Goal: Communication & Community: Answer question/provide support

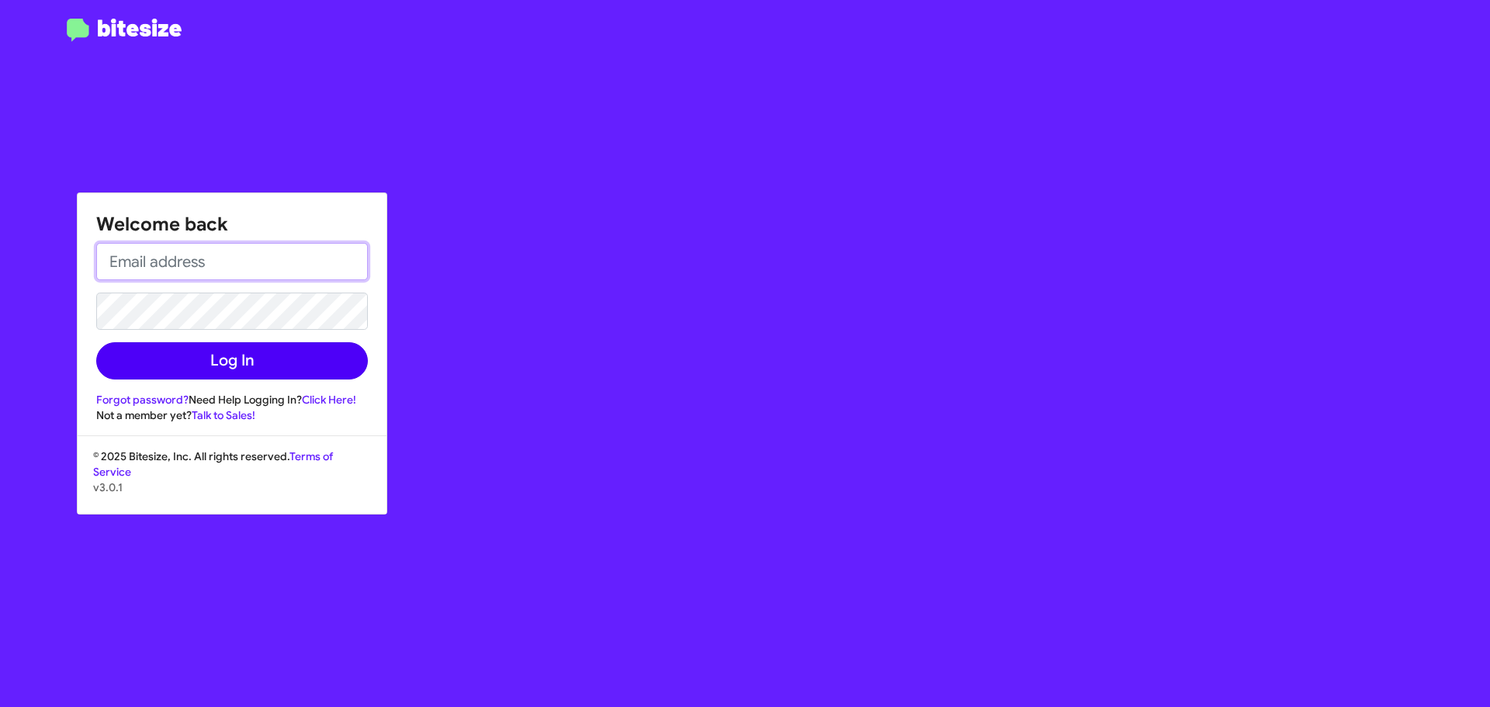
type input "[EMAIL_ADDRESS][DOMAIN_NAME]"
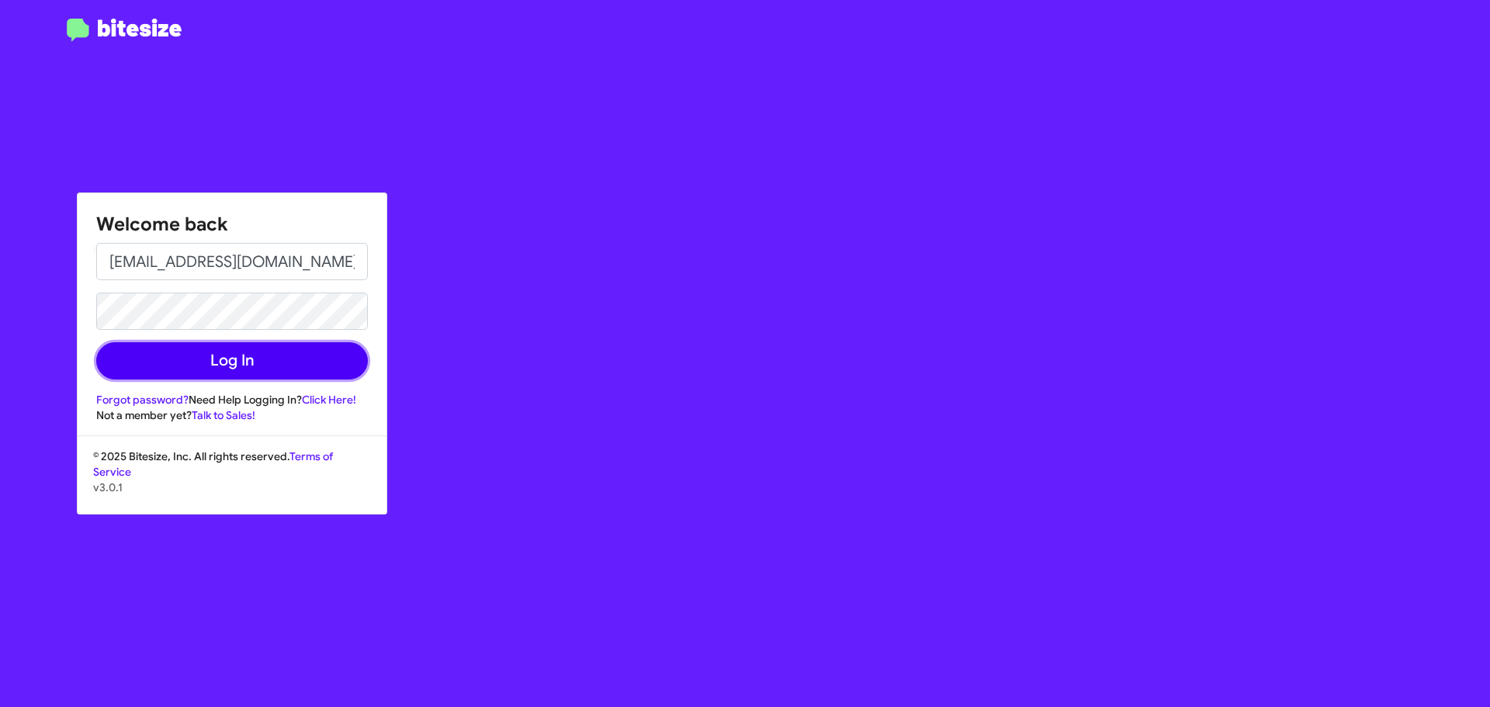
click at [199, 364] on button "Log In" at bounding box center [232, 360] width 272 height 37
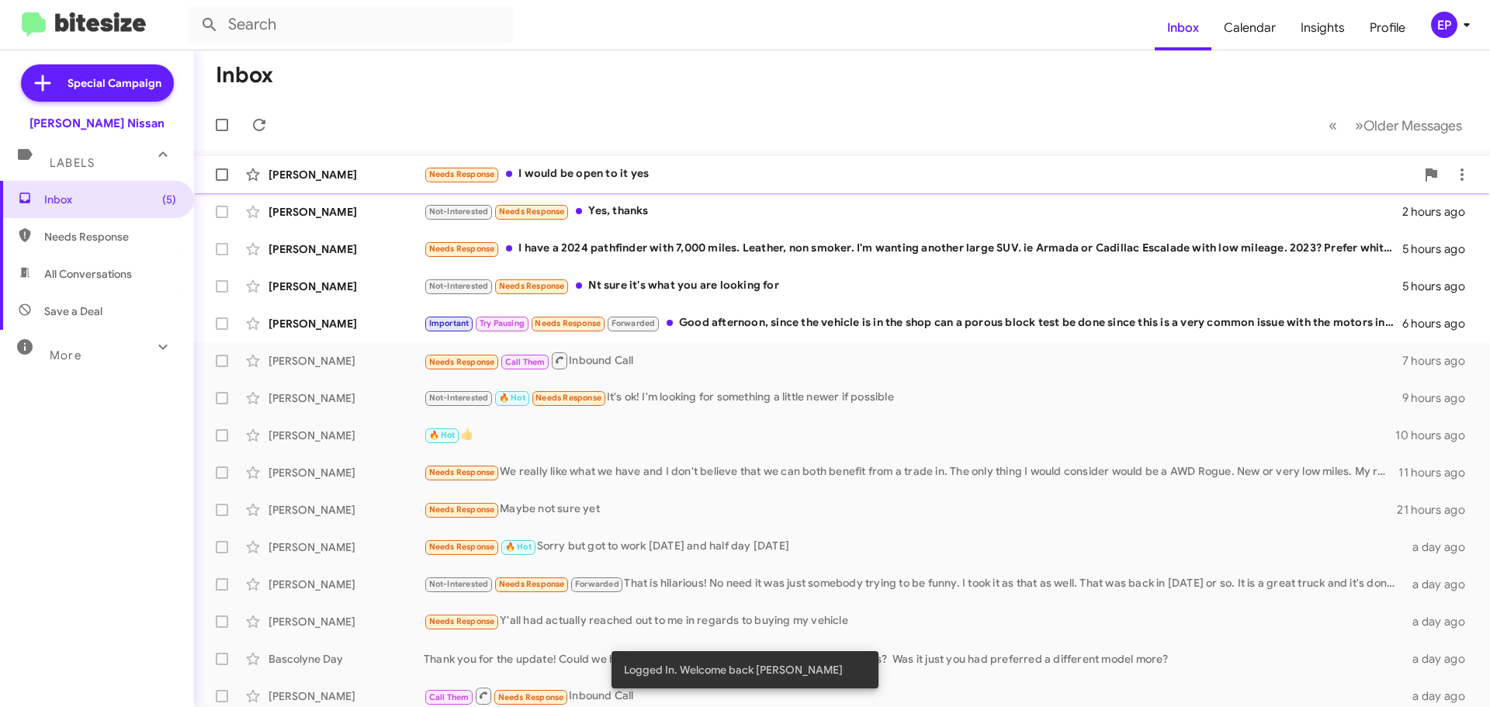
click at [622, 168] on div "Needs Response I would be open to it yes" at bounding box center [920, 174] width 992 height 18
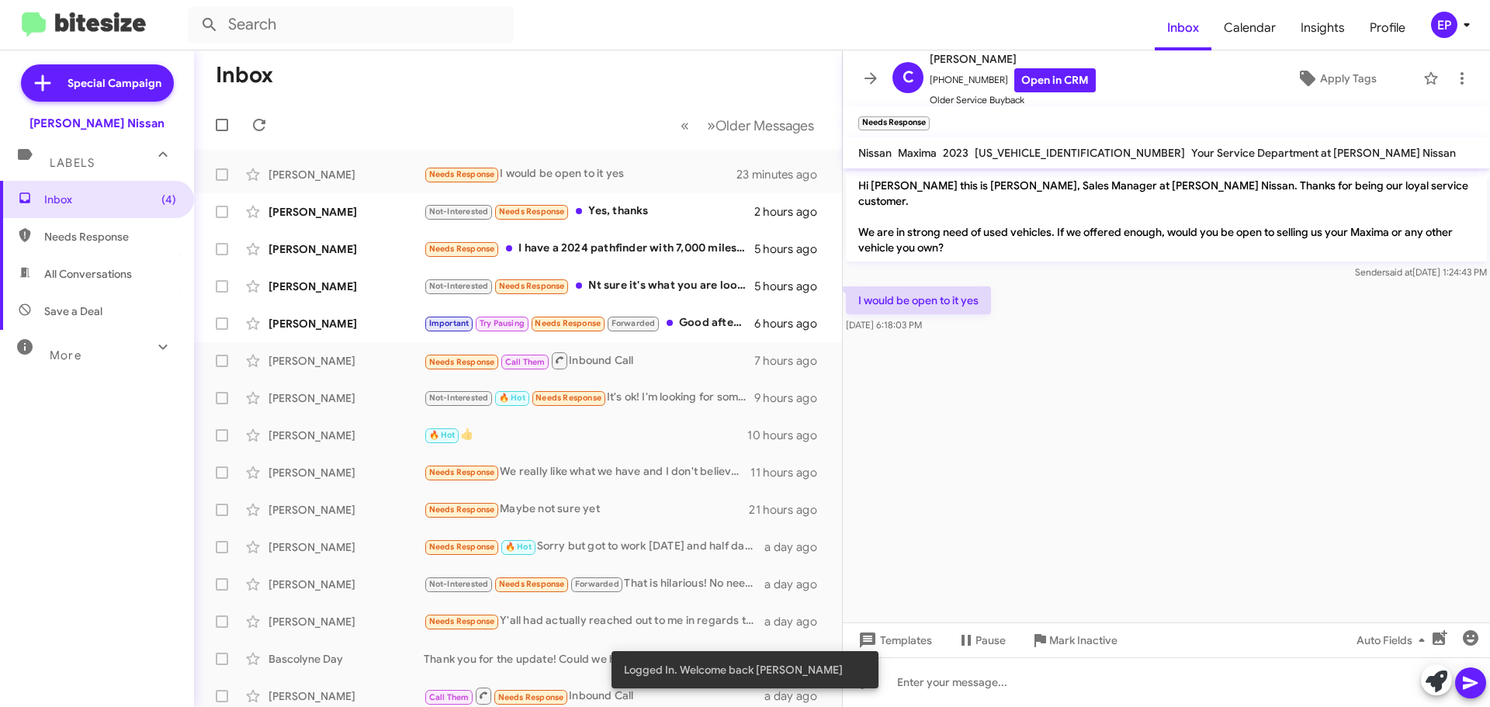
click at [1047, 312] on div "I would be open to it yes [DATE] 6:18:03 PM" at bounding box center [1166, 309] width 647 height 53
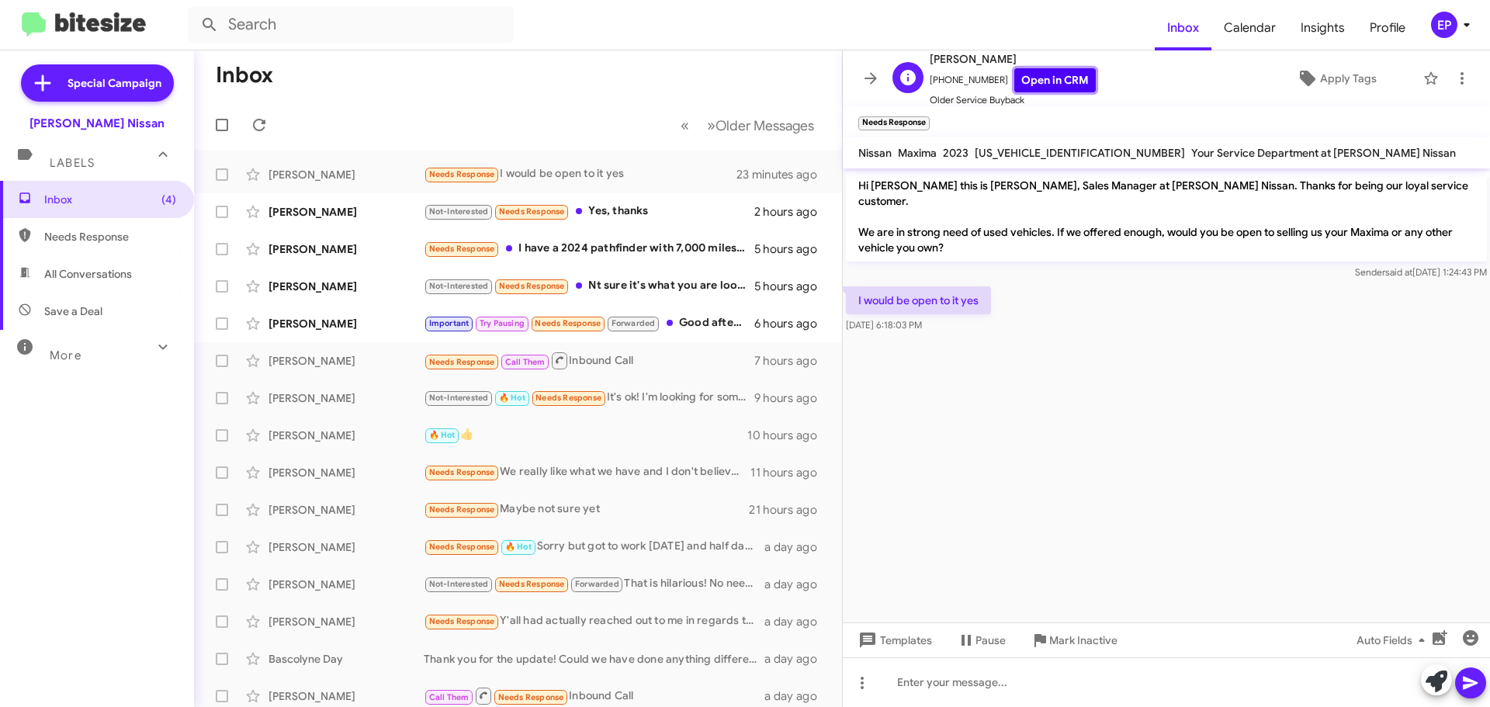
click at [1058, 80] on link "Open in CRM" at bounding box center [1054, 80] width 81 height 24
click at [1445, 690] on icon at bounding box center [1436, 681] width 22 height 22
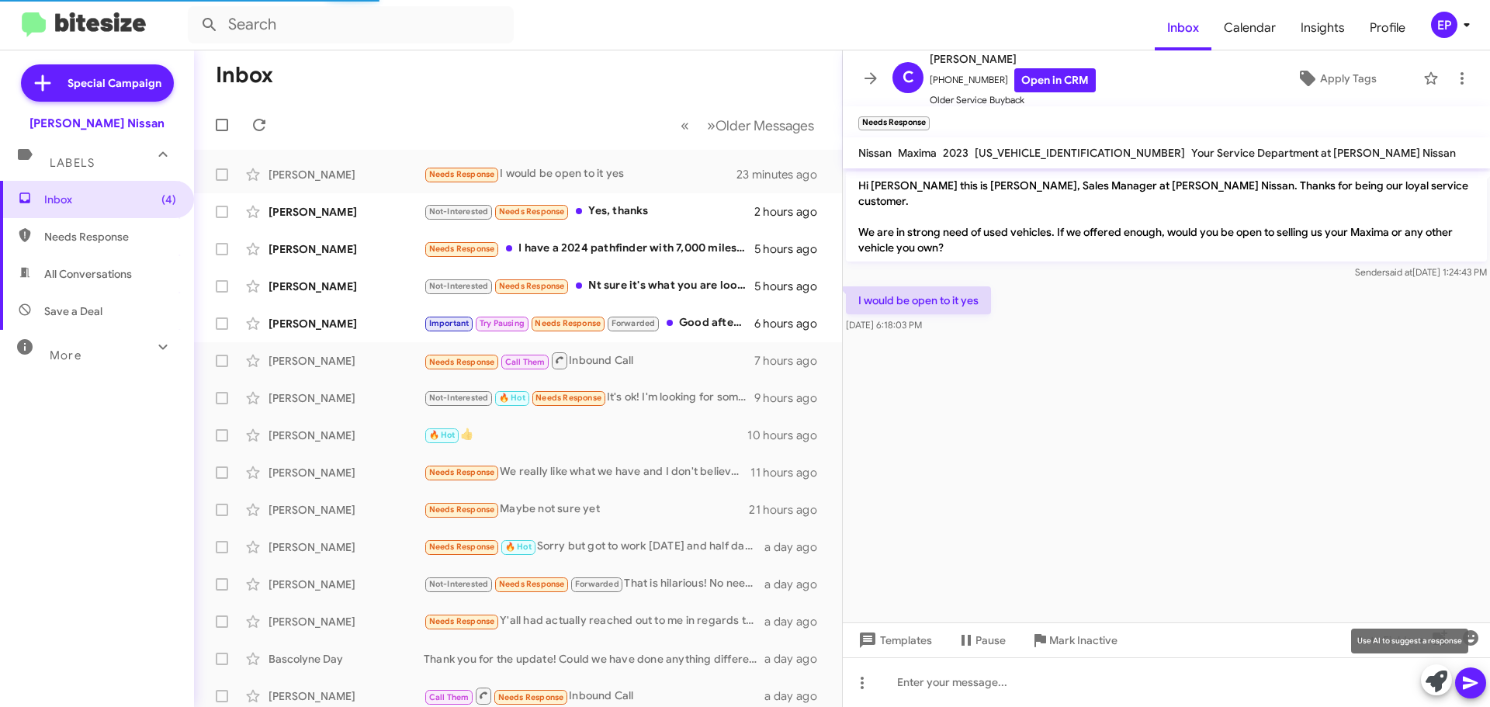
click at [1433, 686] on icon at bounding box center [1436, 681] width 22 height 22
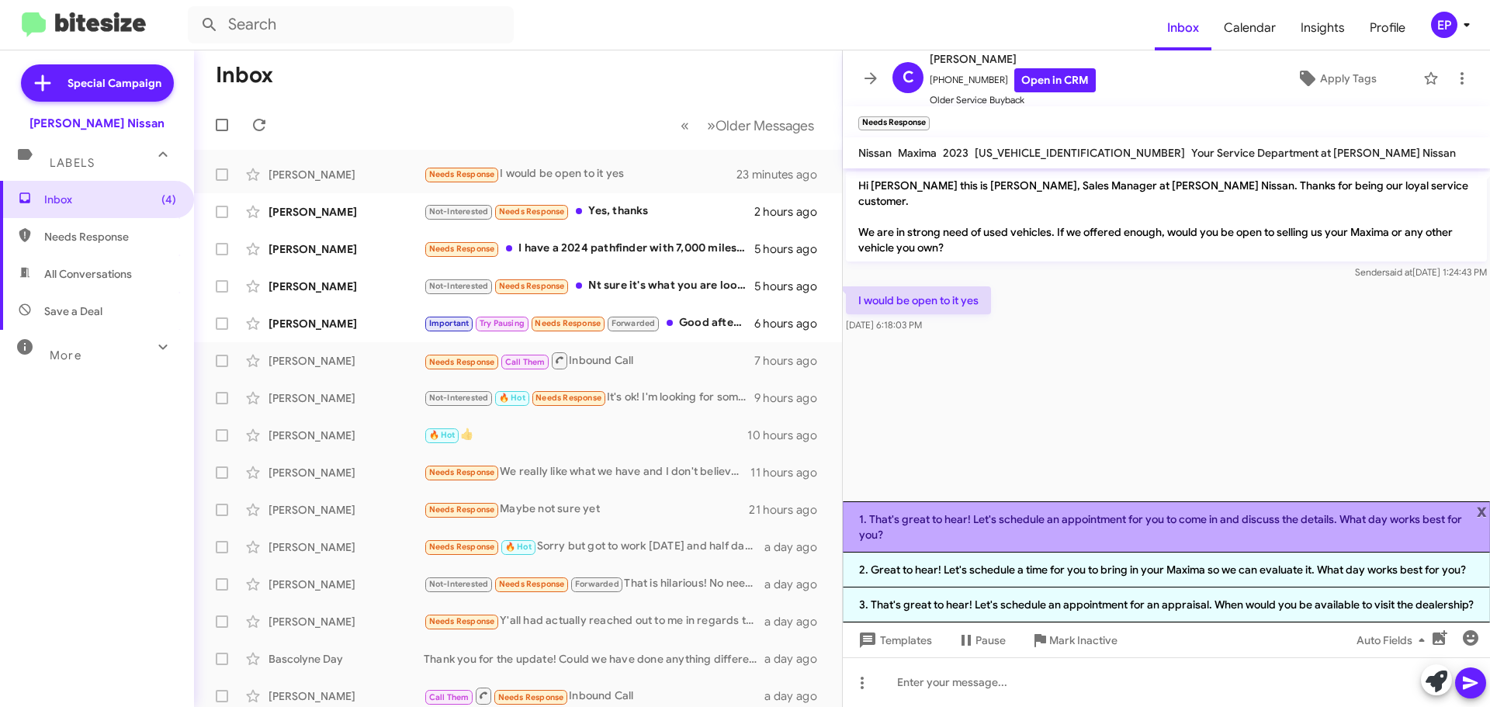
click at [1113, 529] on li "1. That's great to hear! Let's schedule an appointment for you to come in and d…" at bounding box center [1166, 526] width 647 height 51
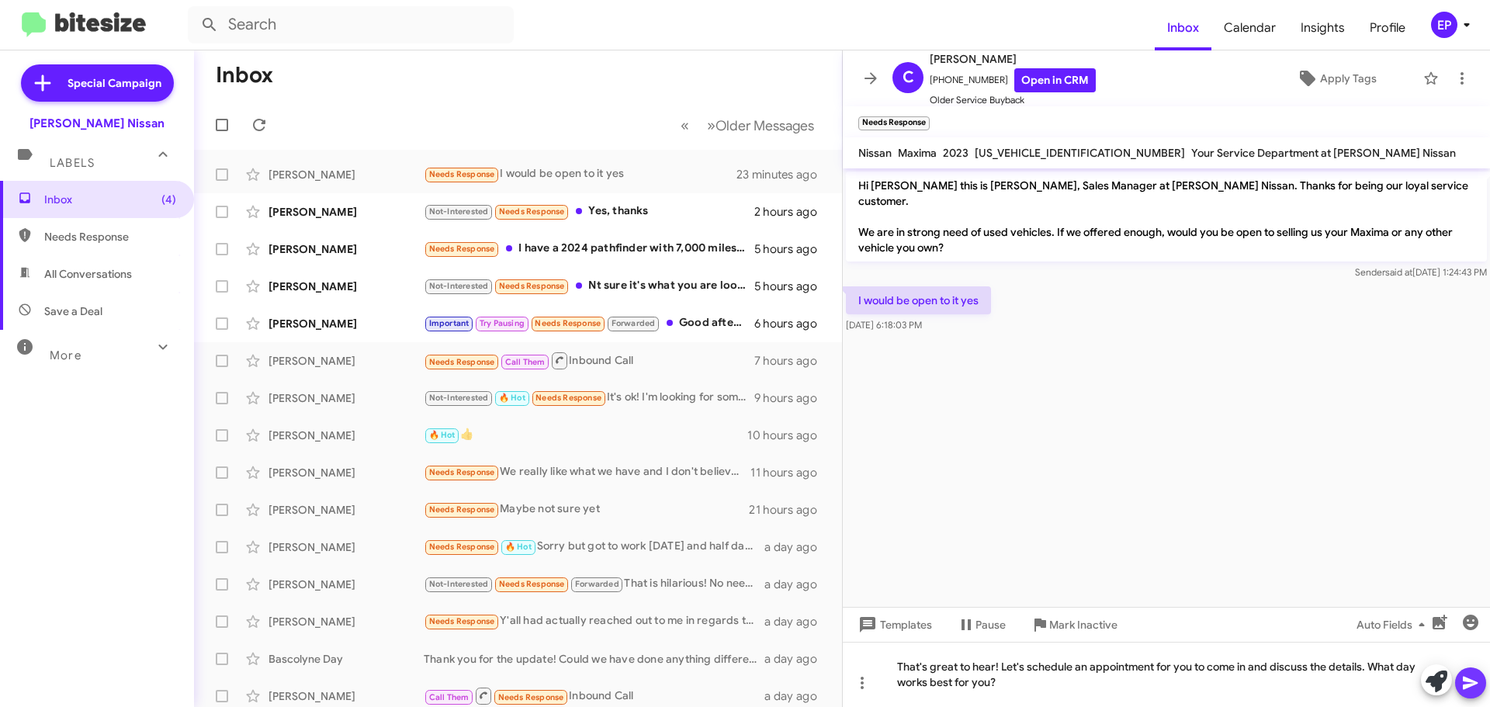
click at [1470, 688] on icon at bounding box center [1470, 682] width 19 height 19
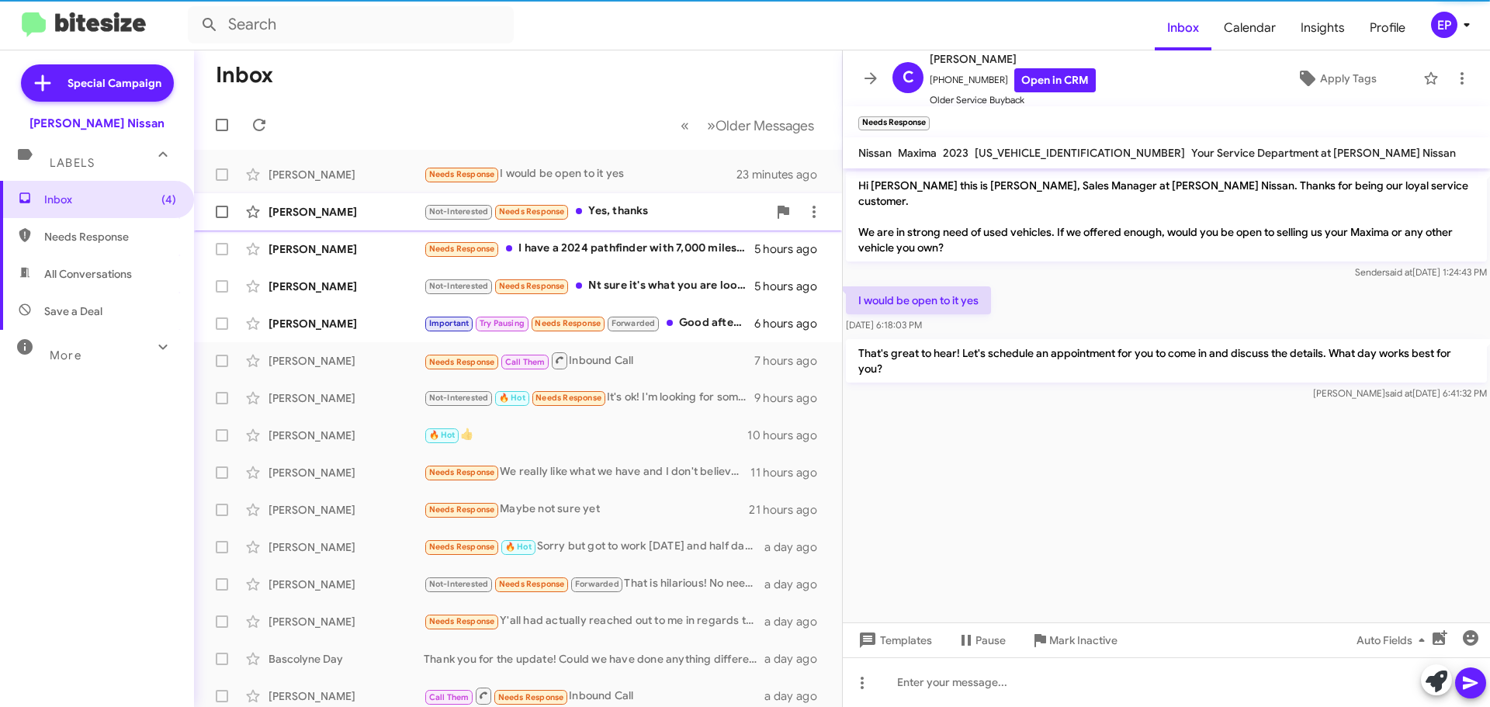
click at [637, 214] on div "Not-Interested Needs Response Yes, thanks" at bounding box center [596, 212] width 344 height 18
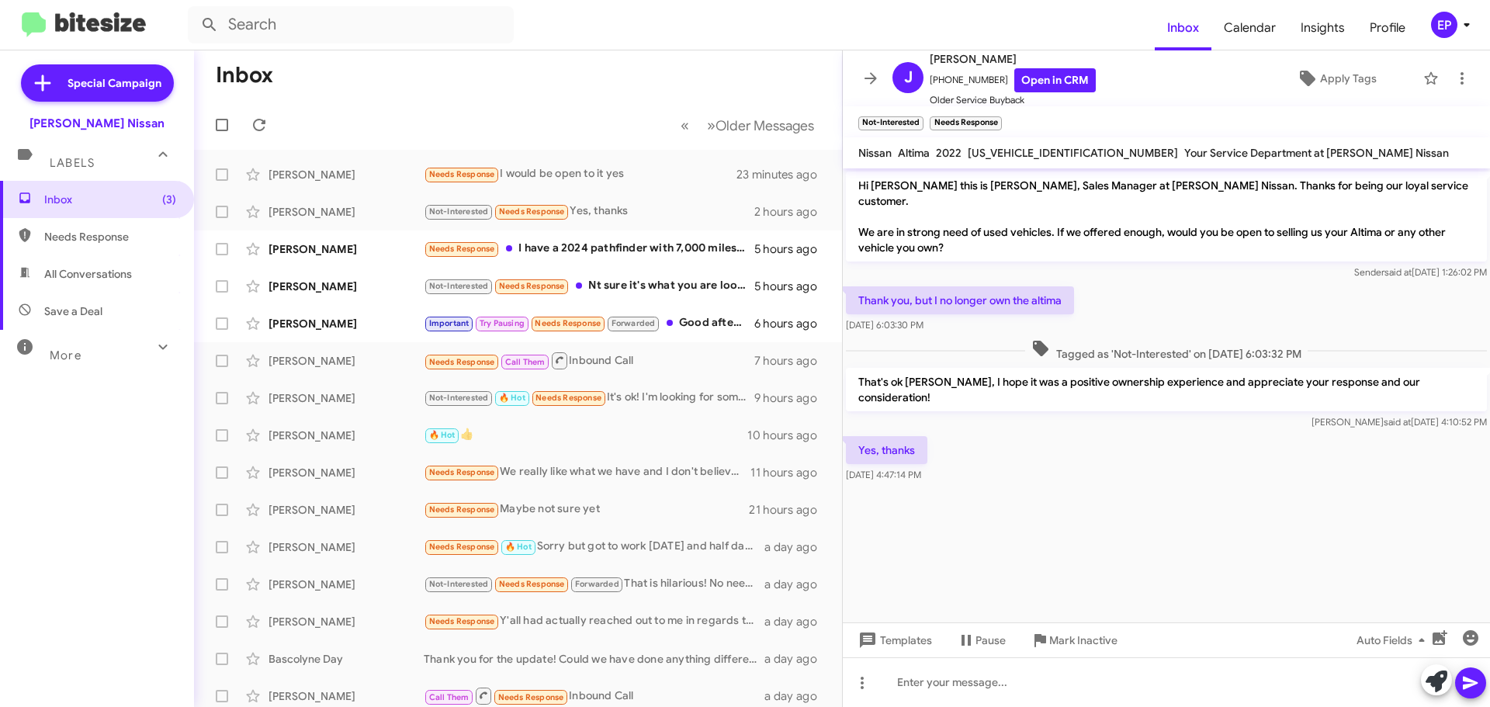
click at [980, 498] on cdk-virtual-scroll-viewport "Hi [PERSON_NAME] this is [PERSON_NAME], Sales Manager at [PERSON_NAME] Nissan. …" at bounding box center [1166, 395] width 647 height 454
click at [667, 245] on div "Needs Response I have a 2024 pathfinder with 7,000 miles. Leather, non smoker. …" at bounding box center [596, 249] width 344 height 18
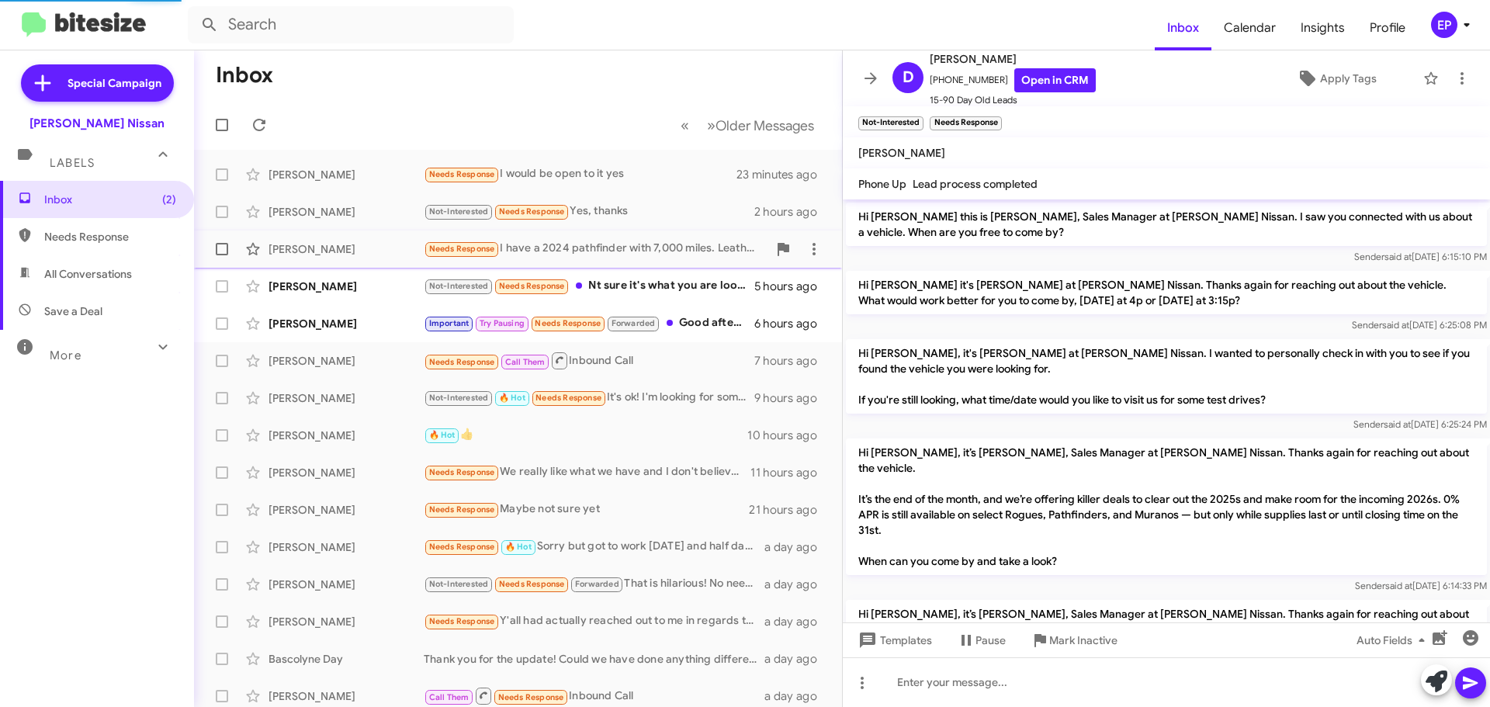
scroll to position [847, 0]
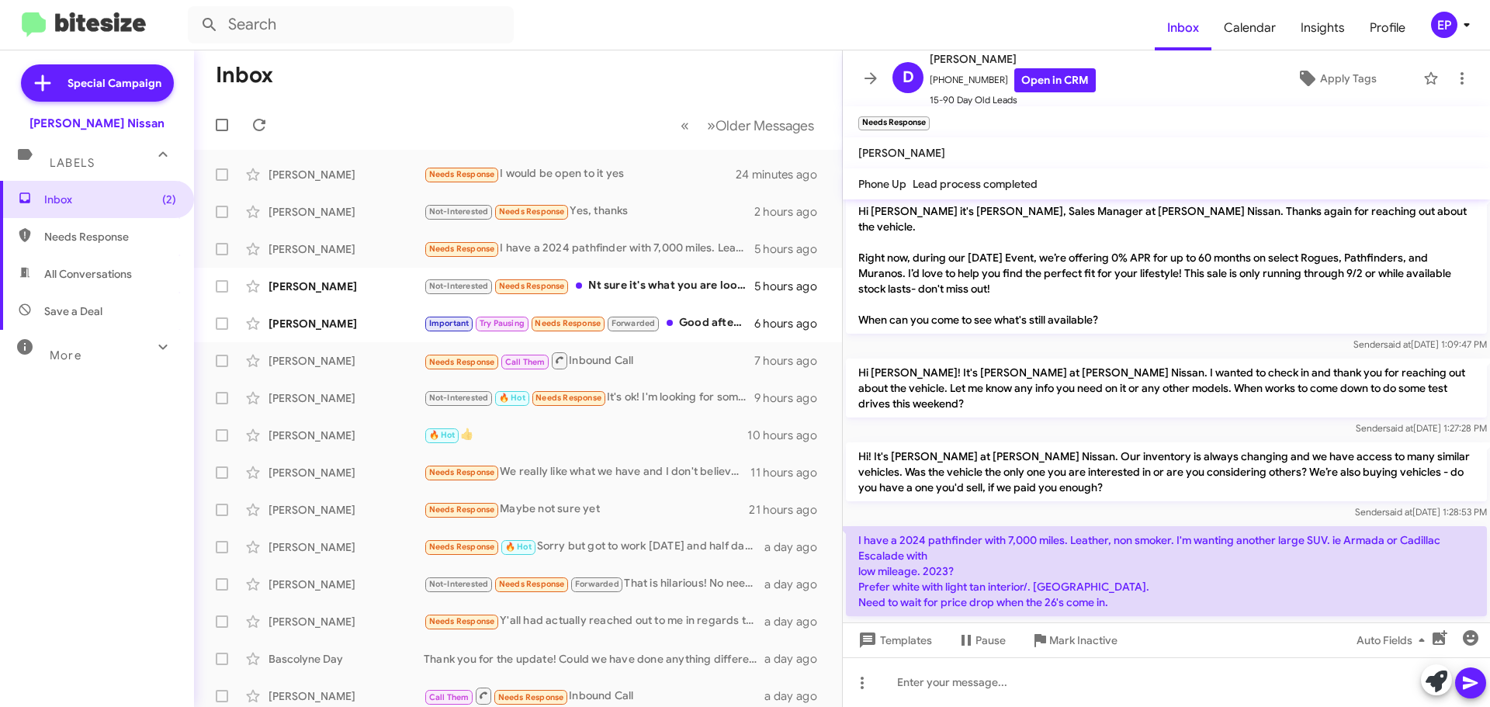
click at [988, 619] on div "[DATE] 1:50:43 PM" at bounding box center [1166, 627] width 641 height 16
click at [986, 619] on div "[DATE] 1:50:43 PM" at bounding box center [1166, 627] width 641 height 16
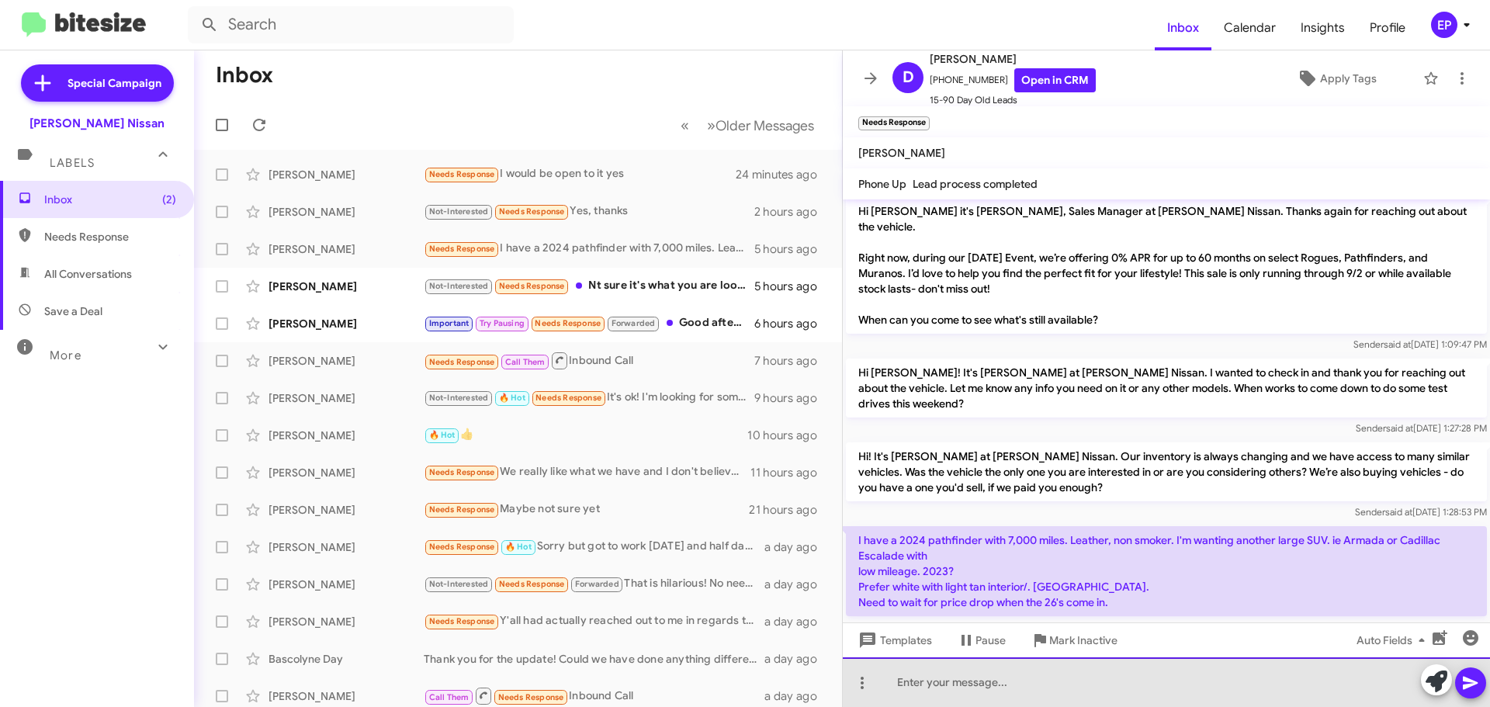
click at [973, 688] on div at bounding box center [1166, 682] width 647 height 50
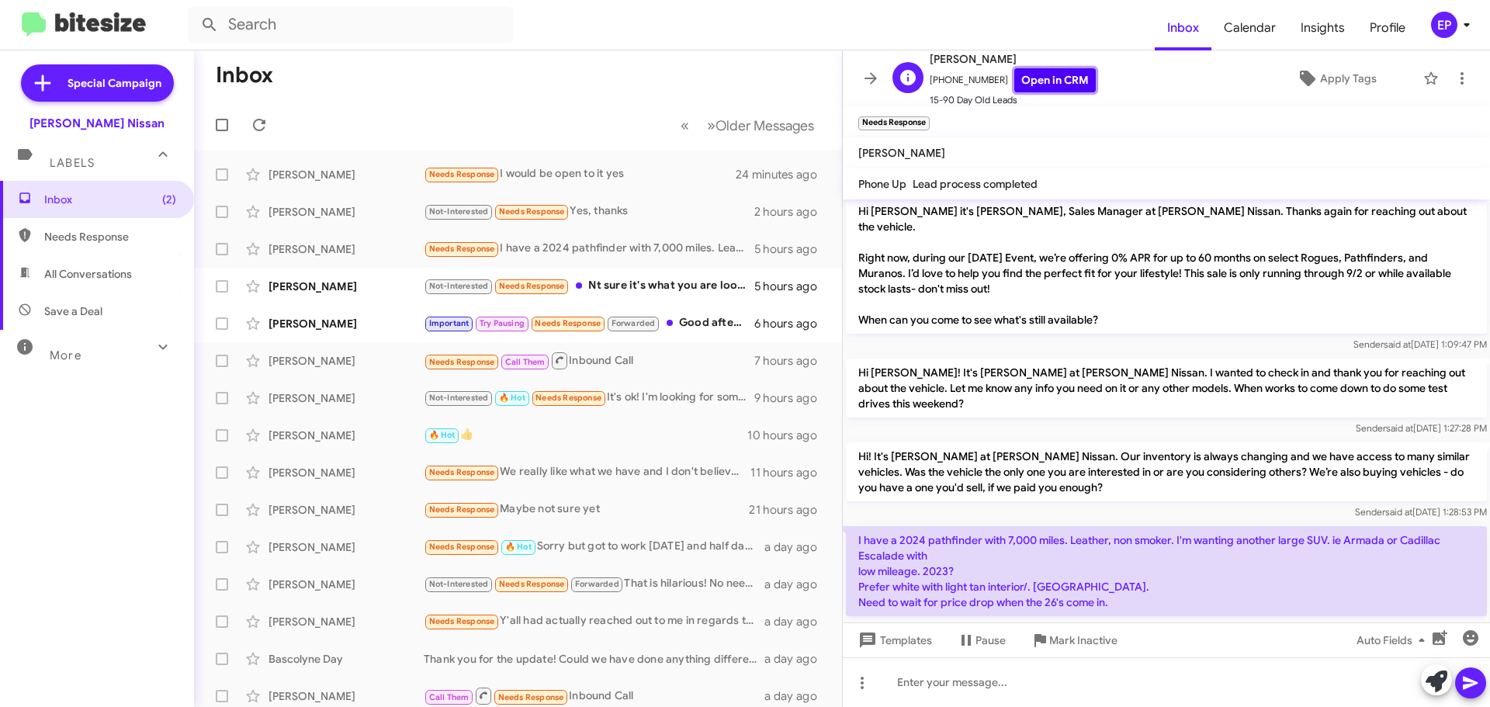
click at [1037, 75] on link "Open in CRM" at bounding box center [1054, 80] width 81 height 24
click at [607, 294] on div "Not-Interested Needs Response Nt sure it's what you are looking for" at bounding box center [596, 286] width 344 height 18
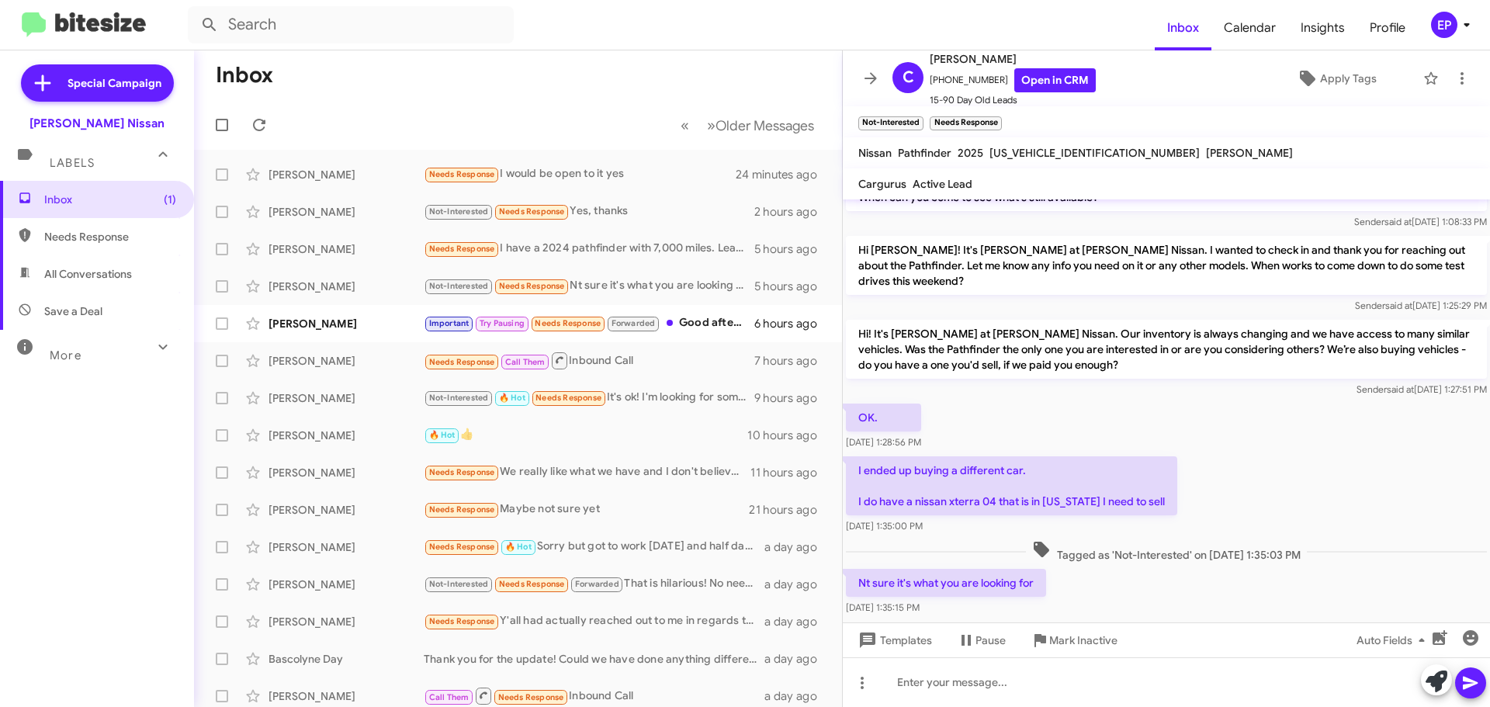
click at [1020, 400] on div "OK. [DATE] 1:28:56 PM" at bounding box center [1166, 426] width 647 height 53
click at [960, 600] on div "[DATE] 1:35:15 PM" at bounding box center [946, 608] width 200 height 16
click at [1054, 576] on div "Nt sure it's what you are looking for [DATE] 1:35:15 PM" at bounding box center [1166, 592] width 647 height 53
click at [1077, 566] on div "Nt sure it's what you are looking for [DATE] 1:35:15 PM" at bounding box center [1166, 592] width 647 height 53
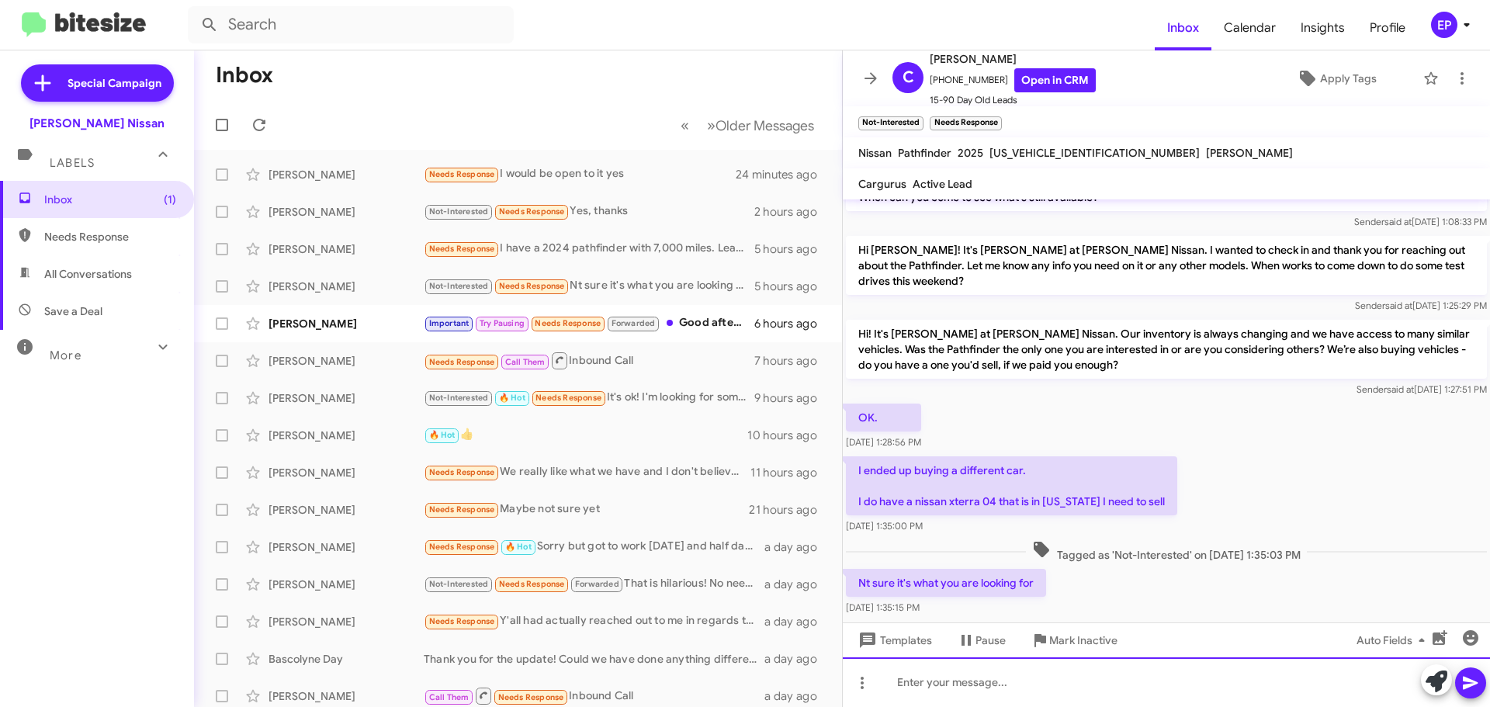
click at [1005, 674] on div at bounding box center [1166, 682] width 647 height 50
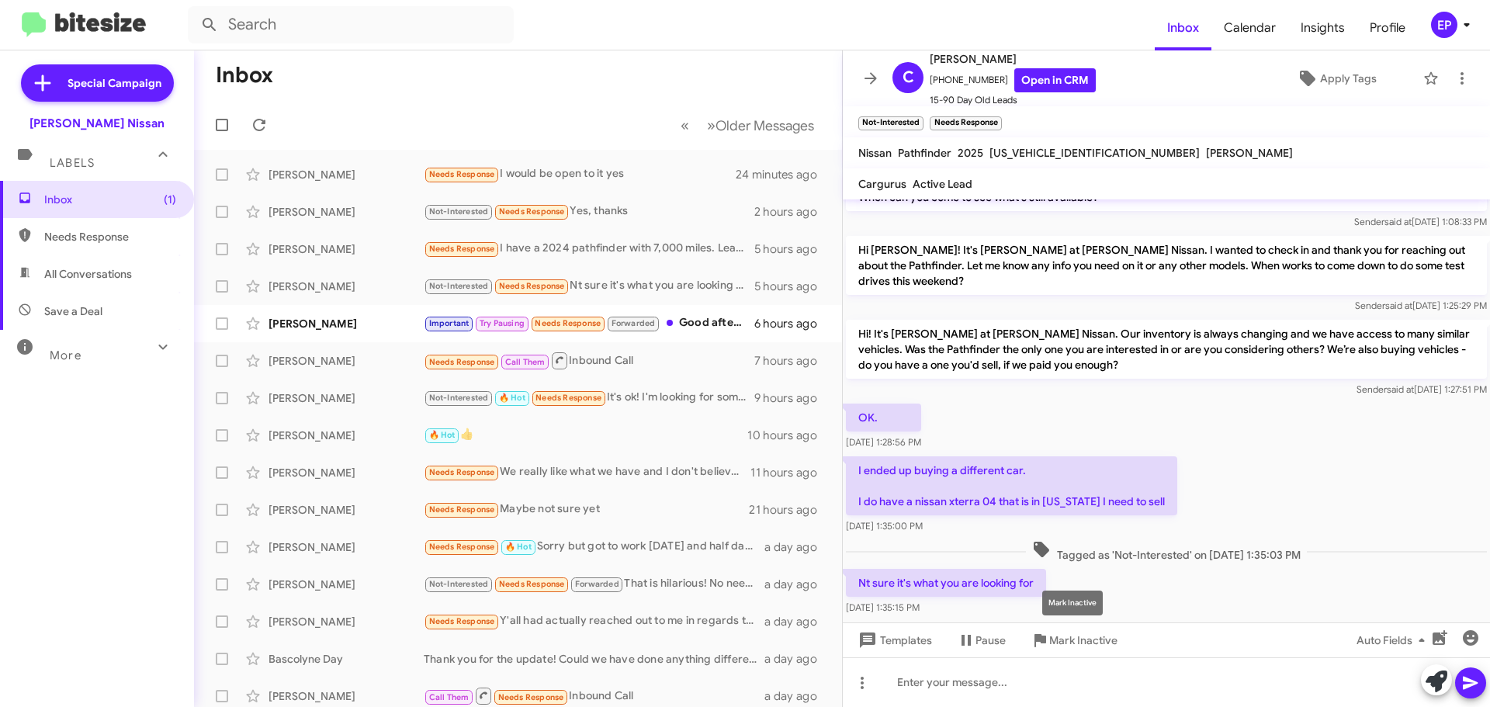
click at [1113, 594] on mat-tooltip-component "Mark Inactive" at bounding box center [1072, 603] width 82 height 47
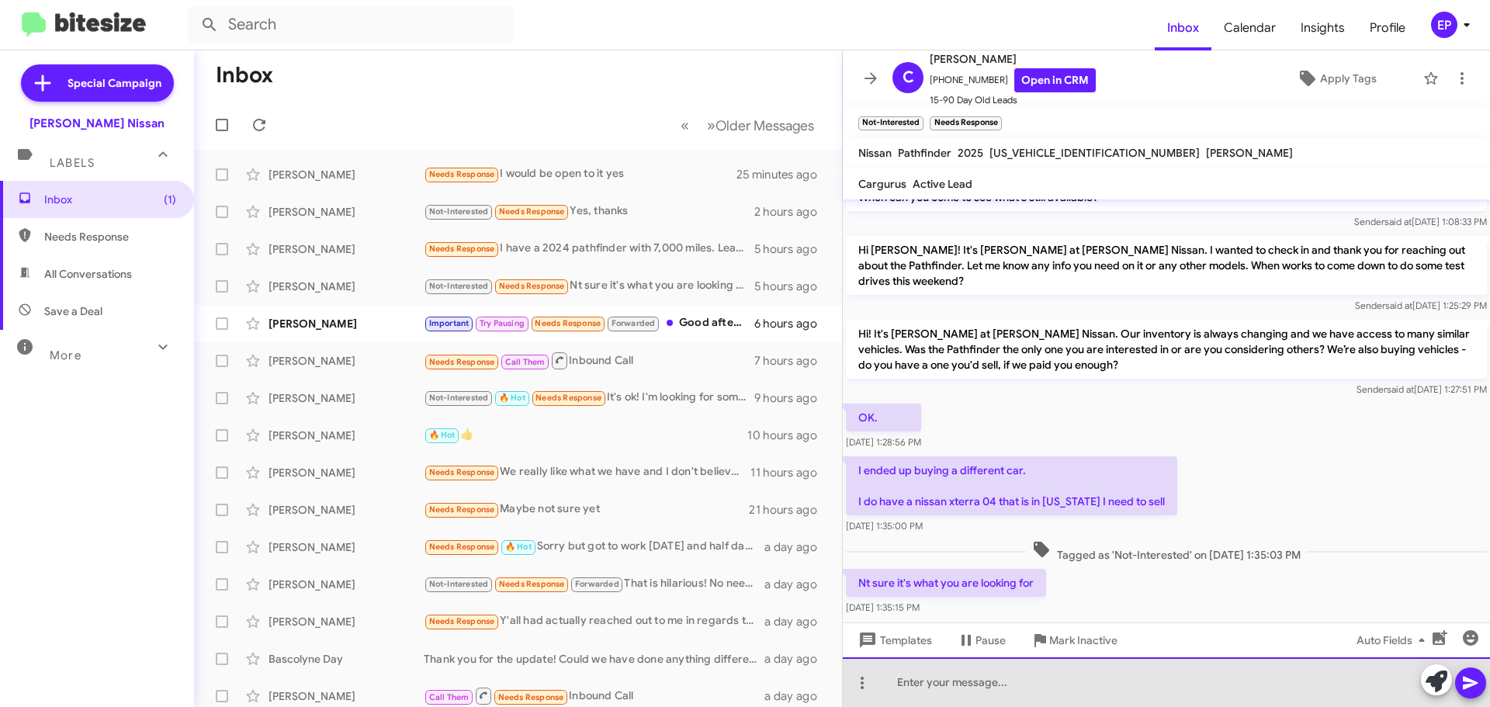
click at [1060, 684] on div at bounding box center [1166, 682] width 647 height 50
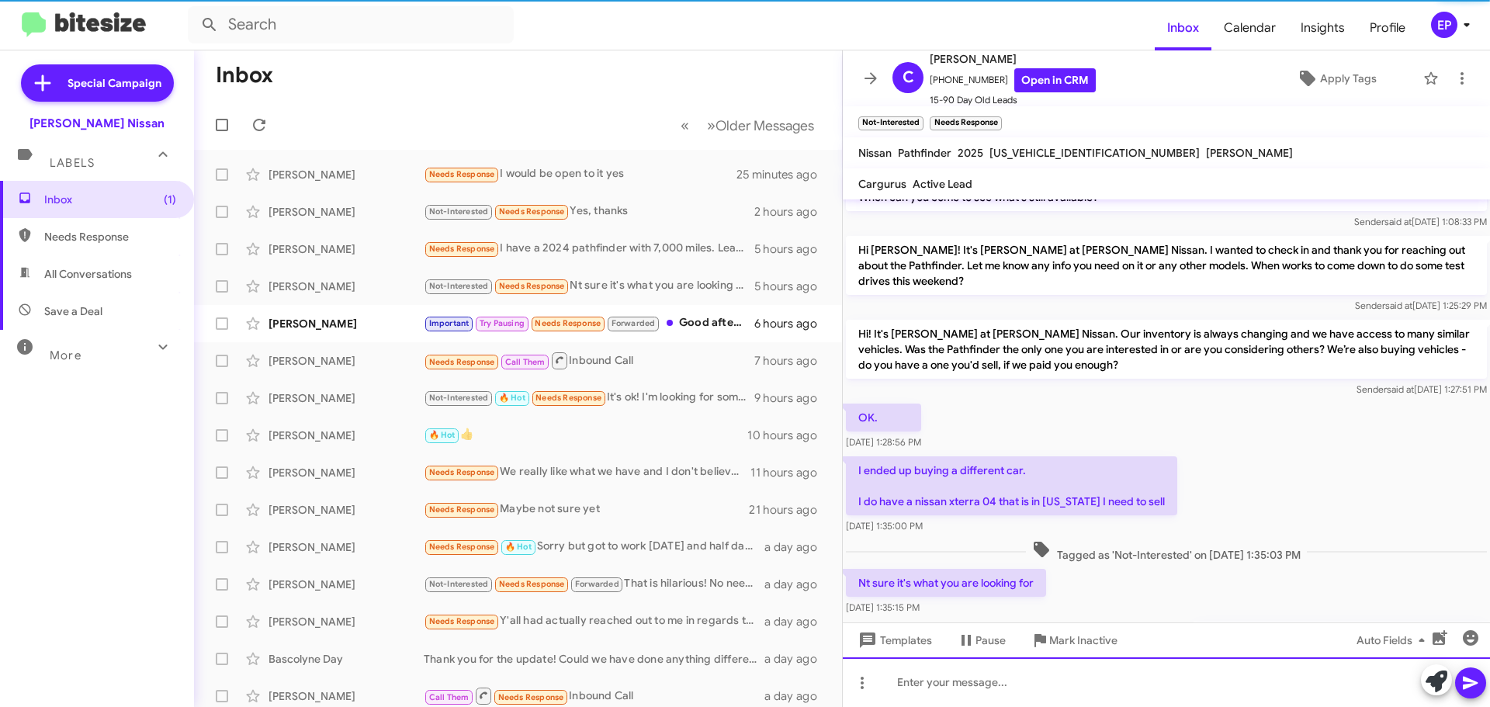
scroll to position [0, 0]
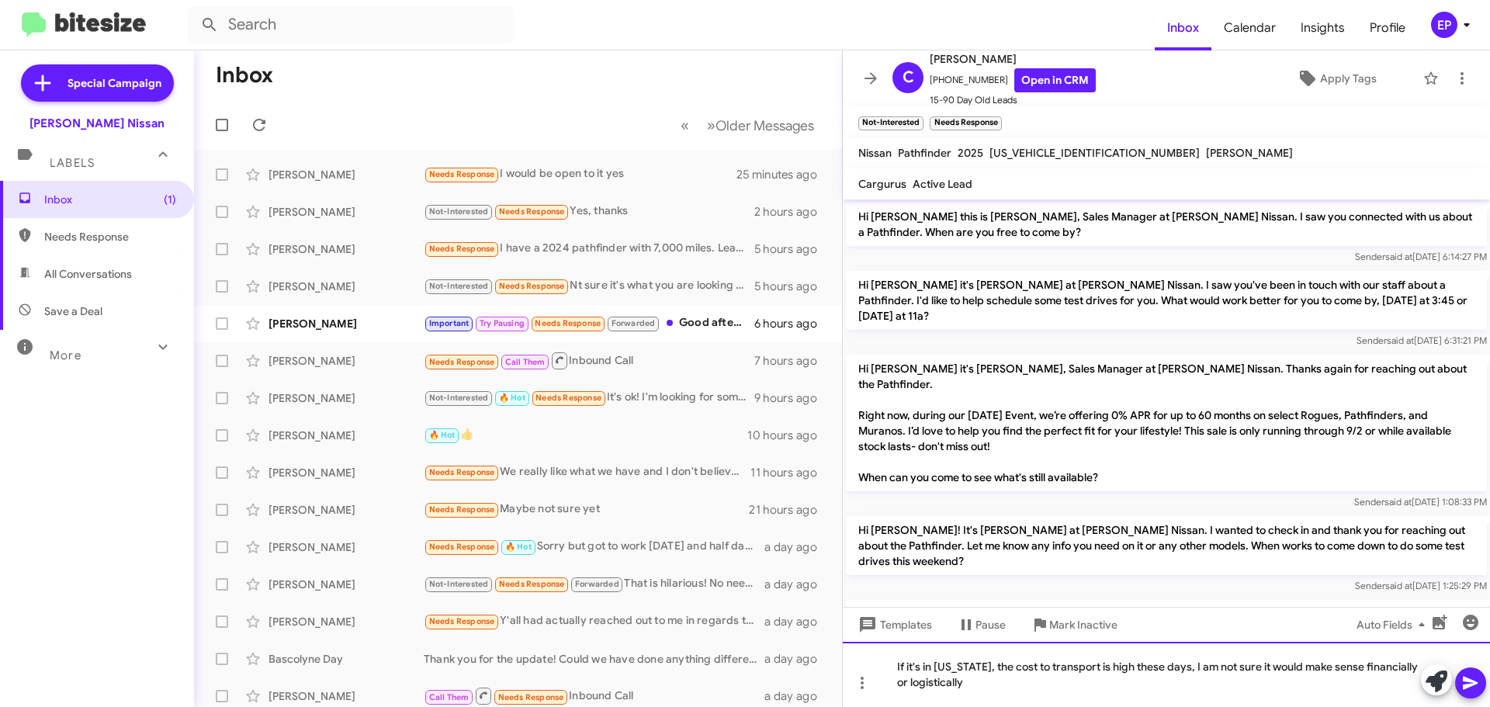
click at [1004, 683] on div "If it's in [US_STATE], the cost to transport is high these days, I am not sure …" at bounding box center [1166, 674] width 647 height 65
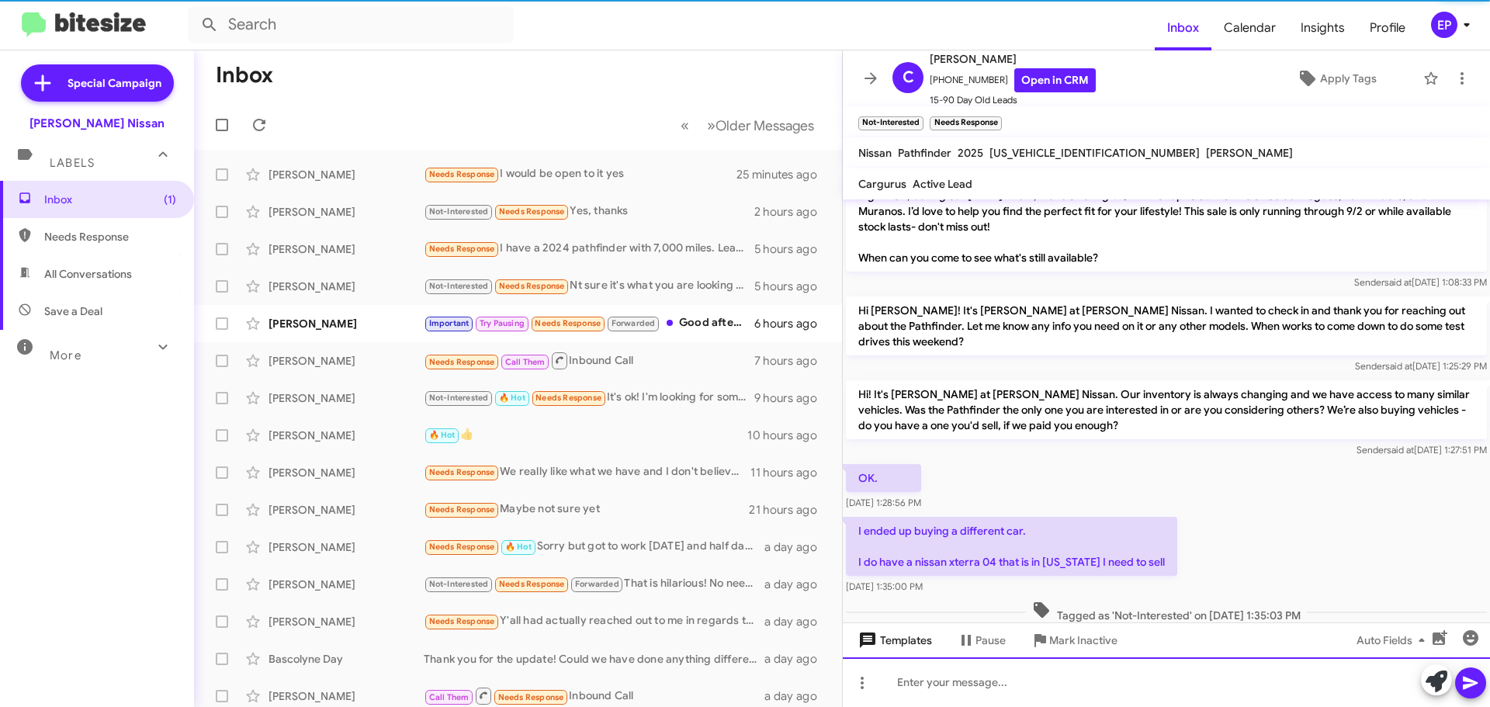
scroll to position [393, 0]
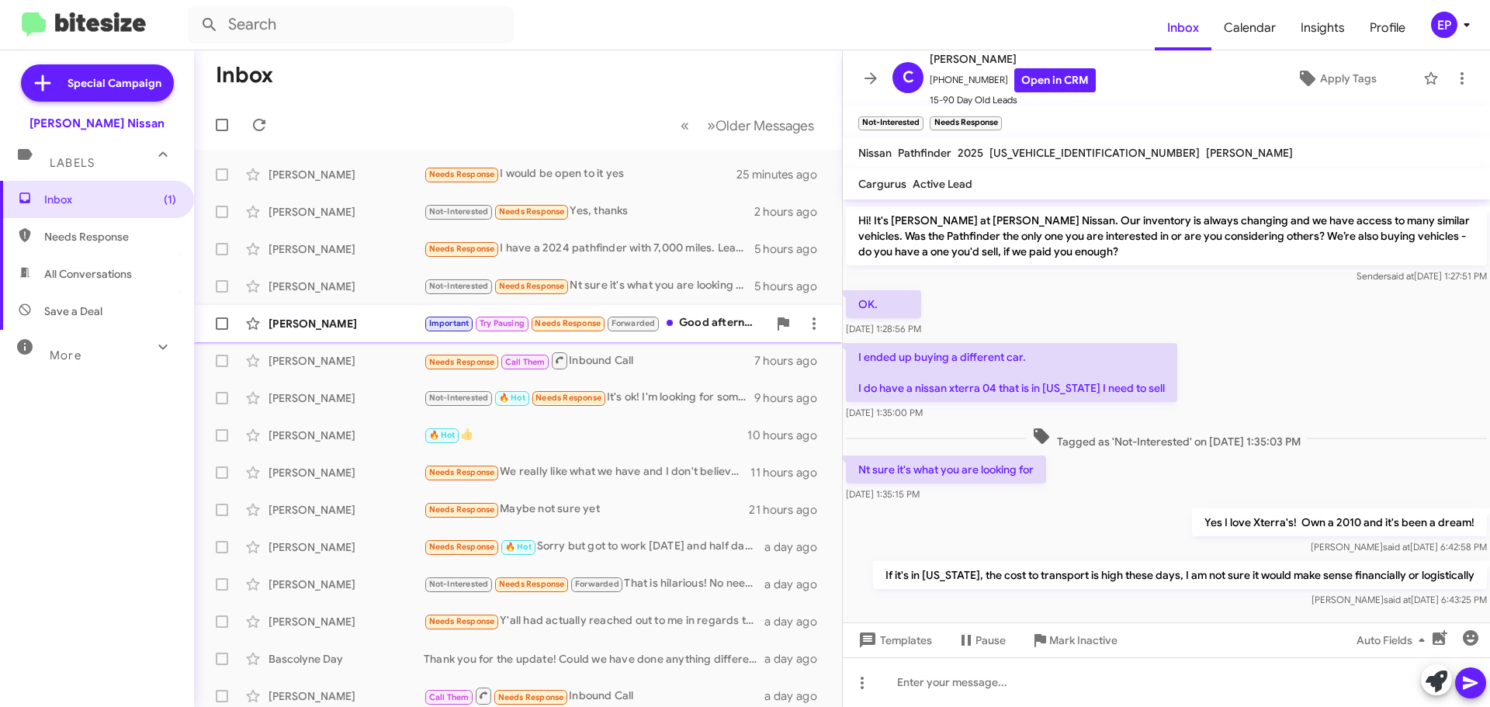
click at [353, 331] on div "[PERSON_NAME]" at bounding box center [345, 324] width 155 height 16
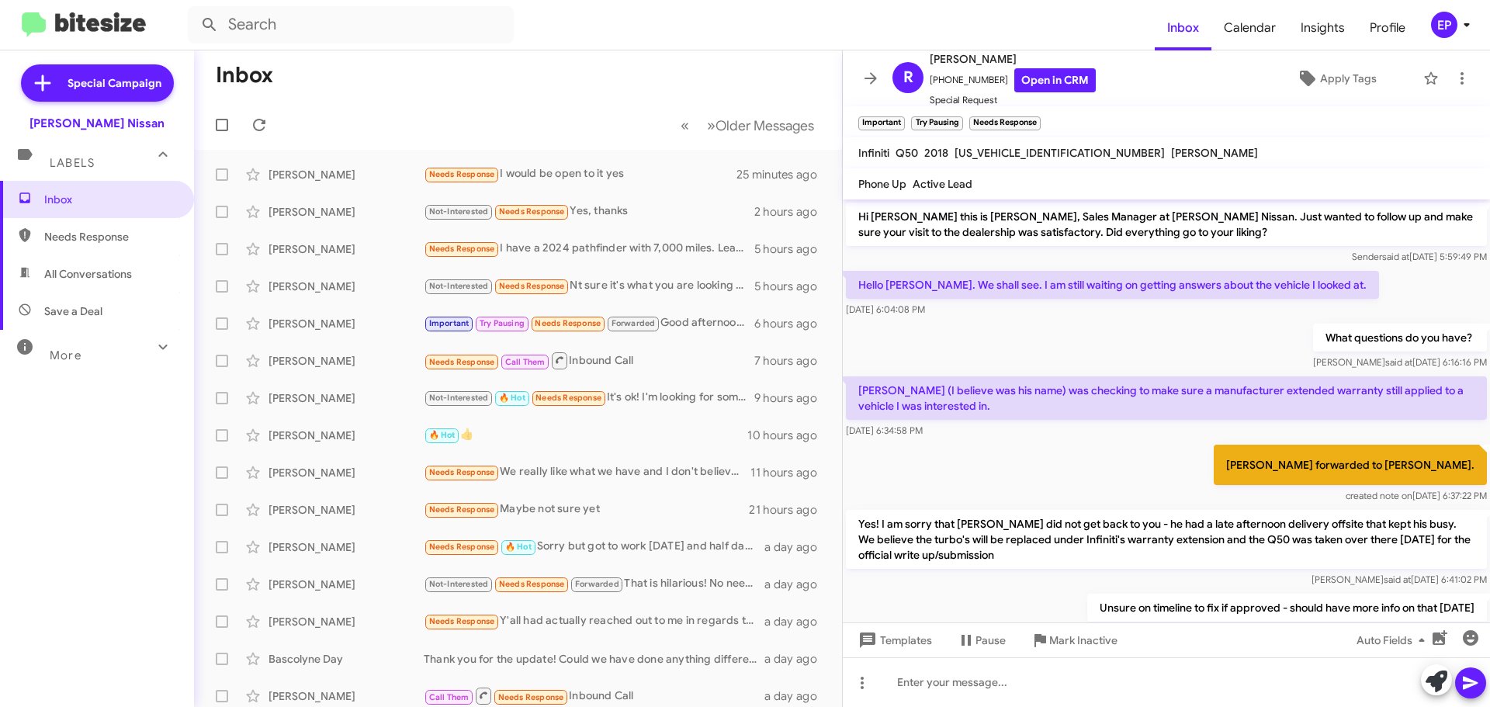
click at [984, 438] on div "[PERSON_NAME] (I believe was his name) was checking to make sure a manufacturer…" at bounding box center [1166, 407] width 647 height 68
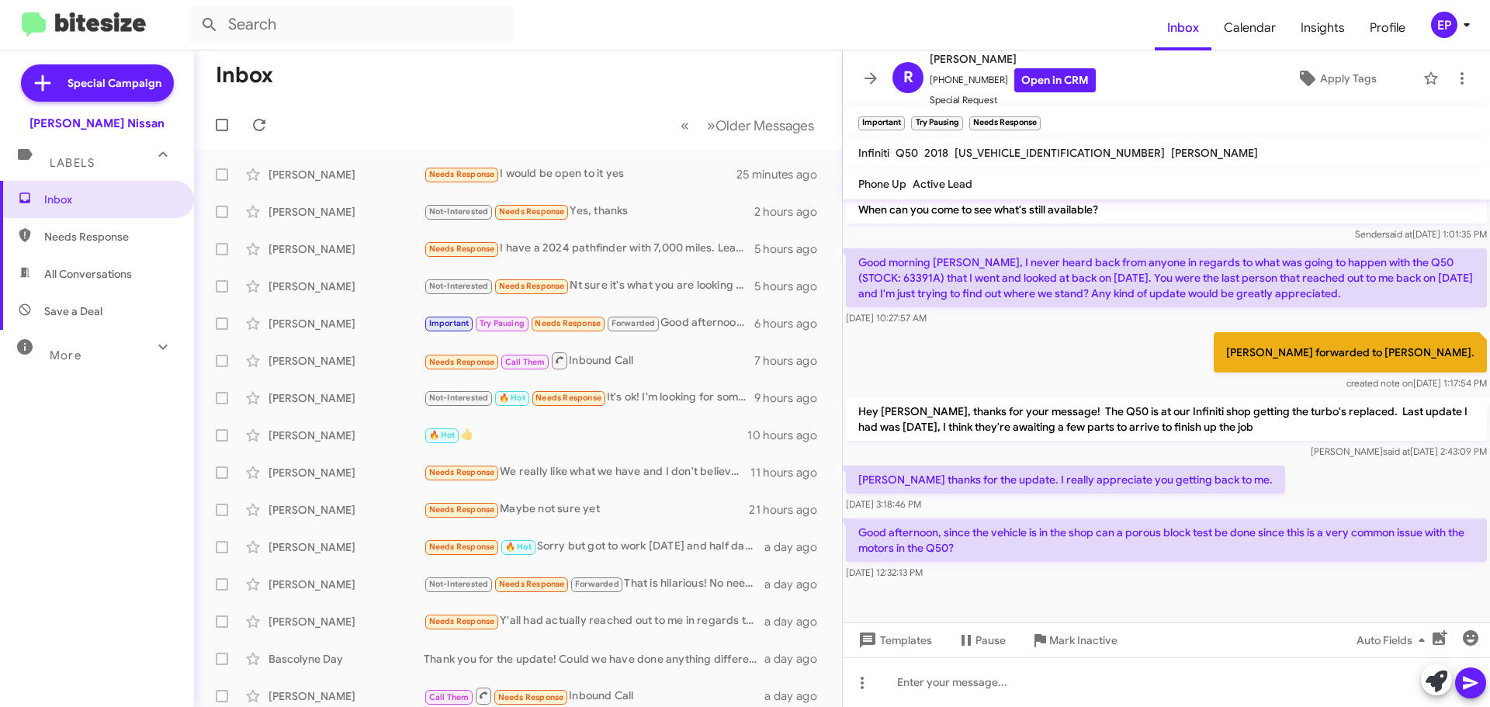
scroll to position [669, 0]
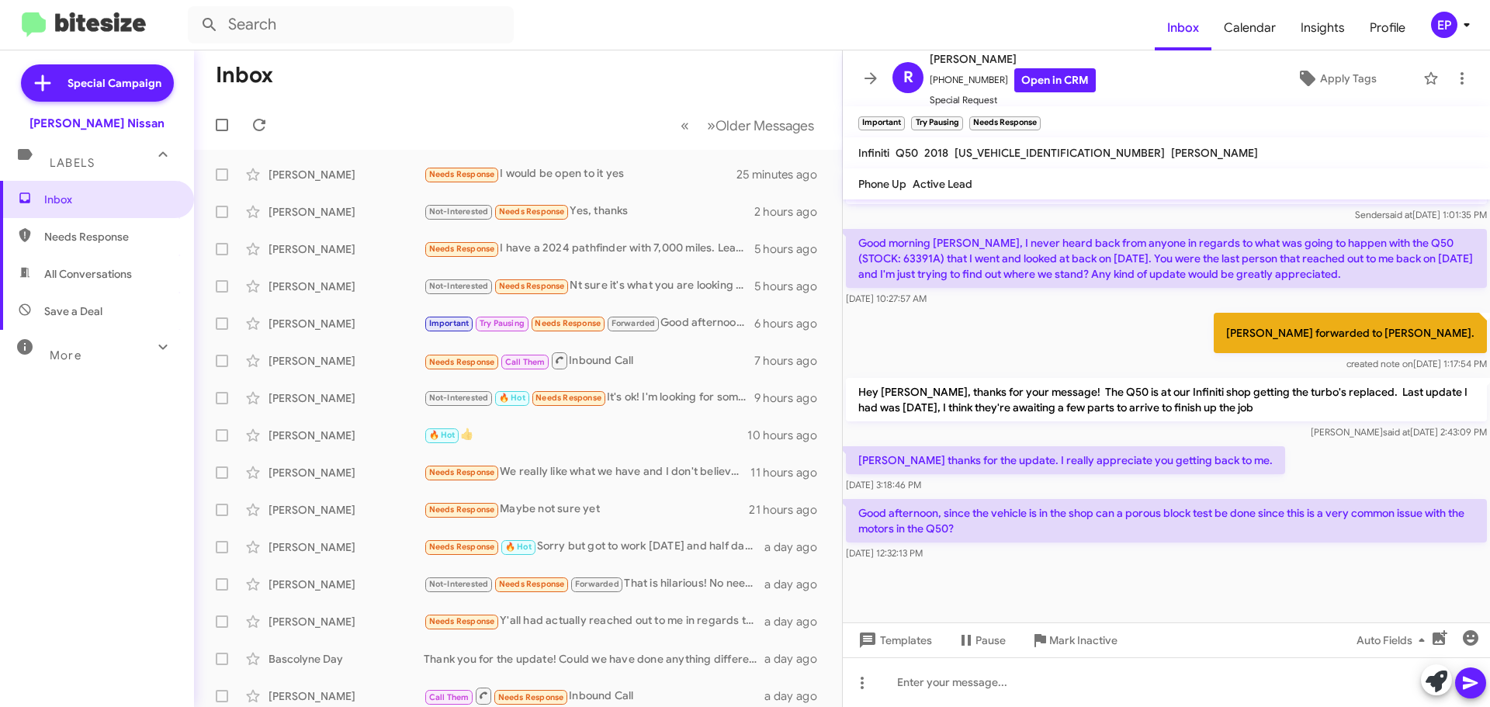
click at [1021, 343] on div "[PERSON_NAME] forwarded to [PERSON_NAME]. created note on [DATE] 1:17:54 PM" at bounding box center [1166, 342] width 647 height 65
click at [1033, 578] on div at bounding box center [1166, 593] width 647 height 58
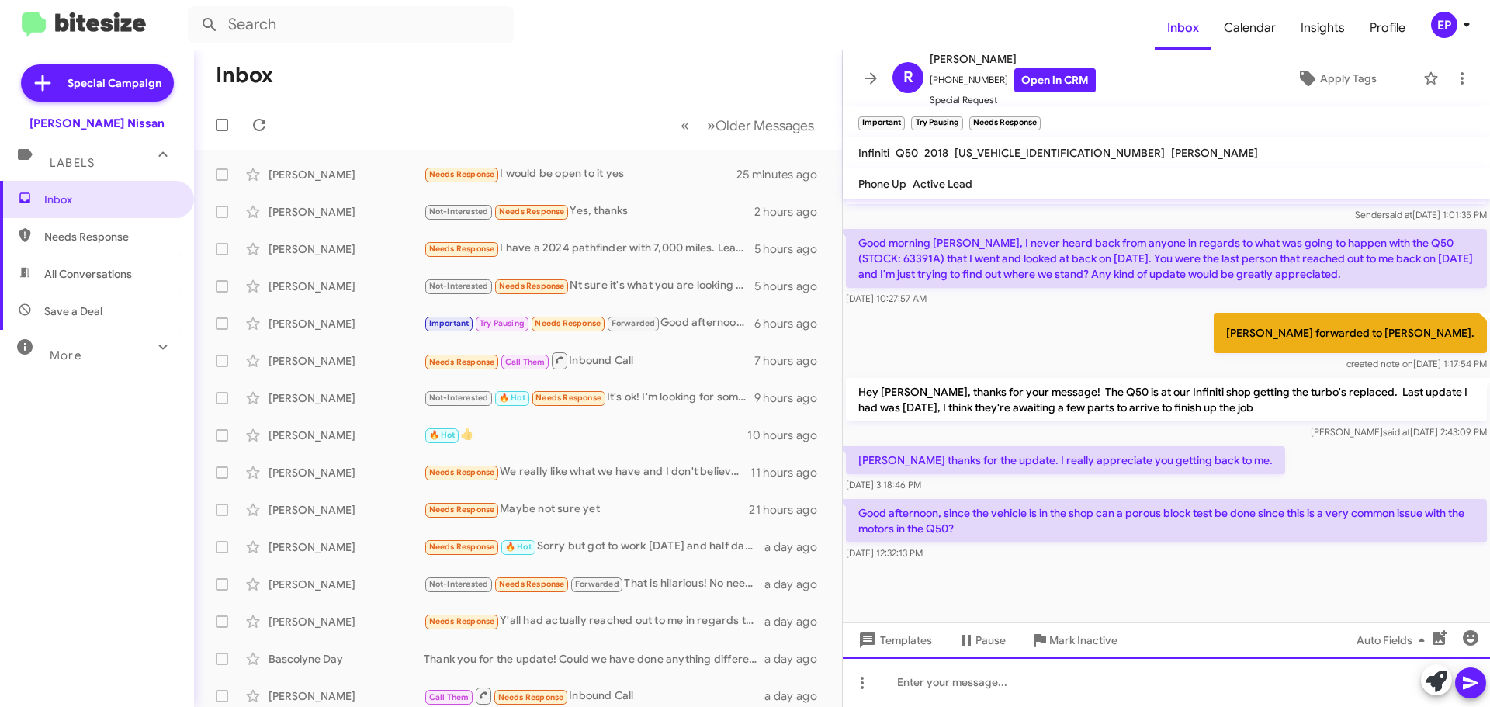
click at [1024, 677] on div at bounding box center [1166, 682] width 647 height 50
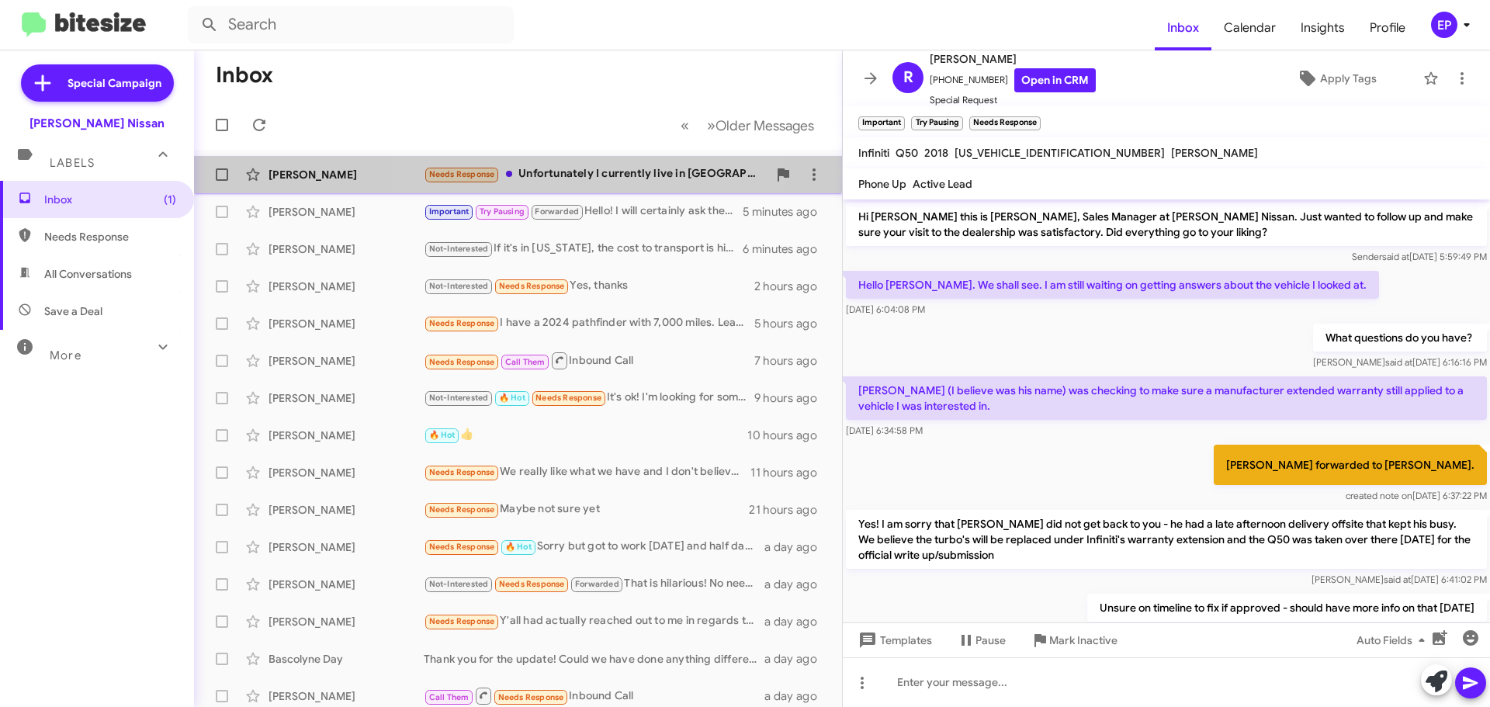
click at [555, 171] on div "Needs Response Unfortunately I currently live in [GEOGRAPHIC_DATA] [GEOGRAPHIC_…" at bounding box center [596, 174] width 344 height 18
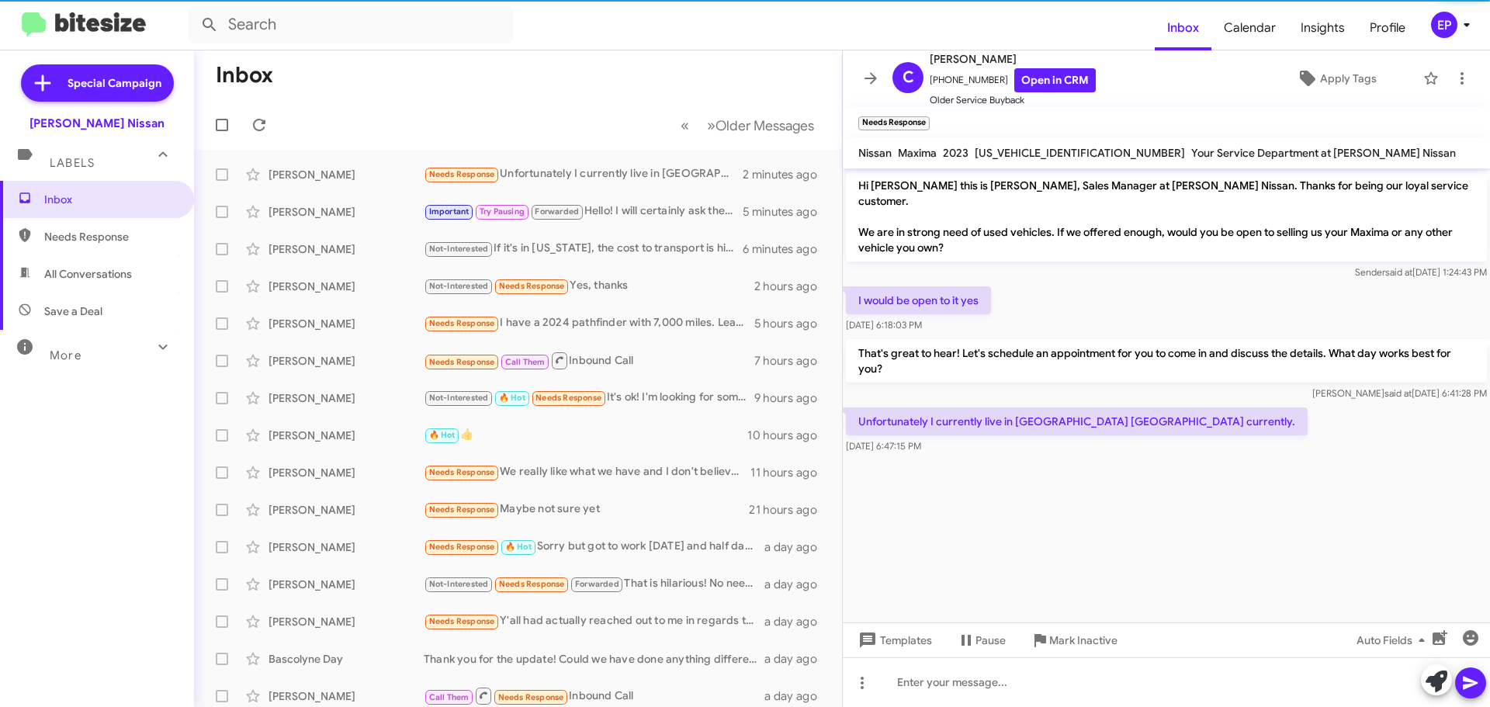
click at [1057, 517] on cdk-virtual-scroll-viewport "Hi [PERSON_NAME] this is [PERSON_NAME], Sales Manager at [PERSON_NAME] Nissan. …" at bounding box center [1166, 395] width 647 height 454
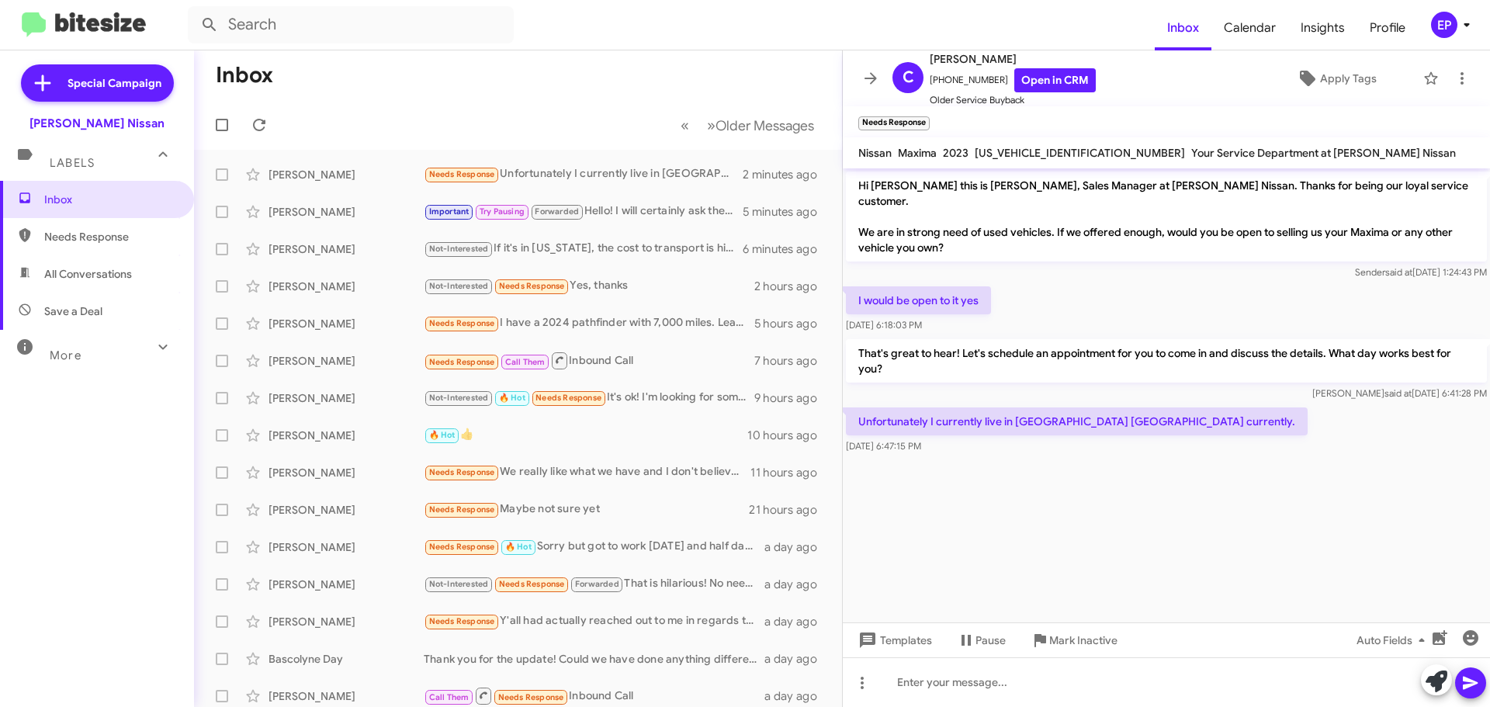
click at [1058, 518] on cdk-virtual-scroll-viewport "Hi [PERSON_NAME] this is [PERSON_NAME], Sales Manager at [PERSON_NAME] Nissan. …" at bounding box center [1166, 395] width 647 height 454
click at [1439, 688] on icon at bounding box center [1436, 681] width 22 height 22
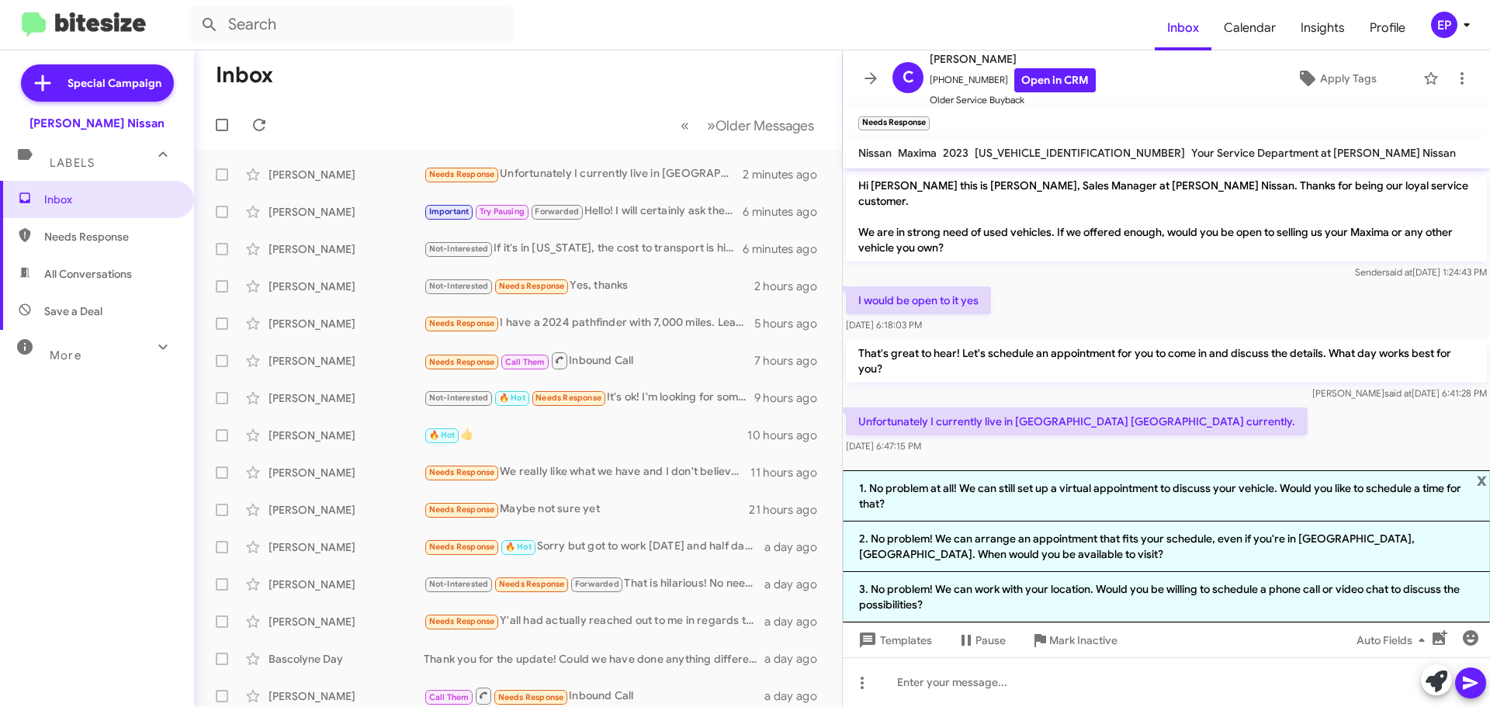
click at [1037, 457] on div at bounding box center [1166, 465] width 647 height 16
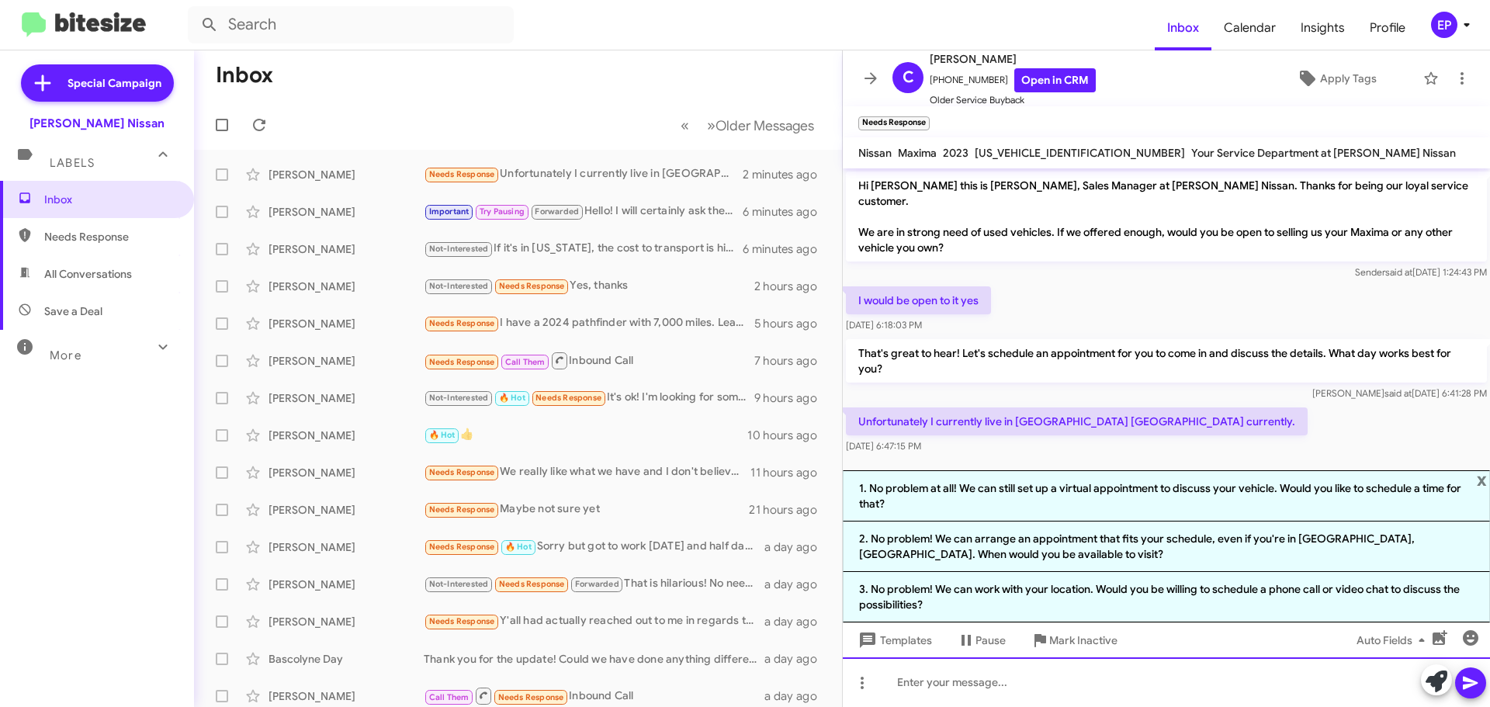
click at [970, 683] on div at bounding box center [1166, 682] width 647 height 50
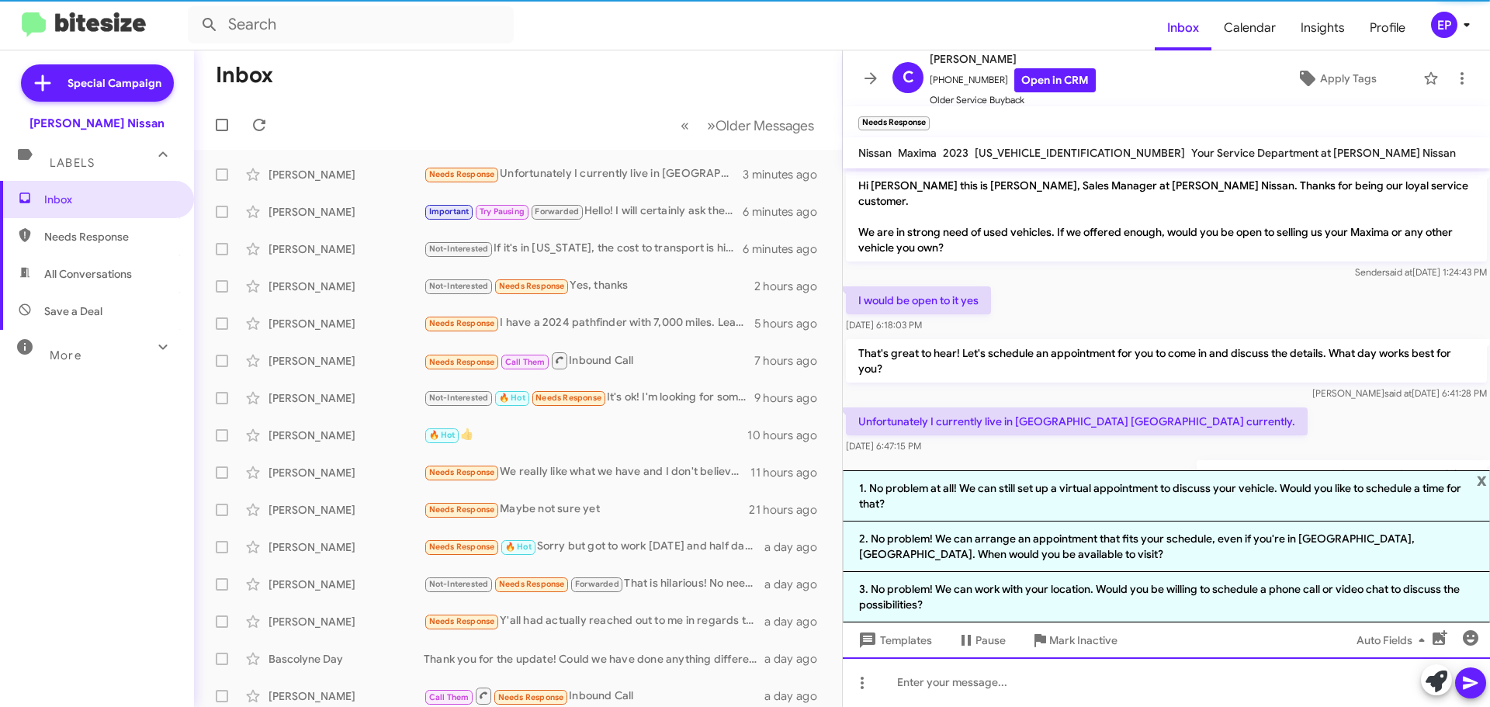
scroll to position [43, 0]
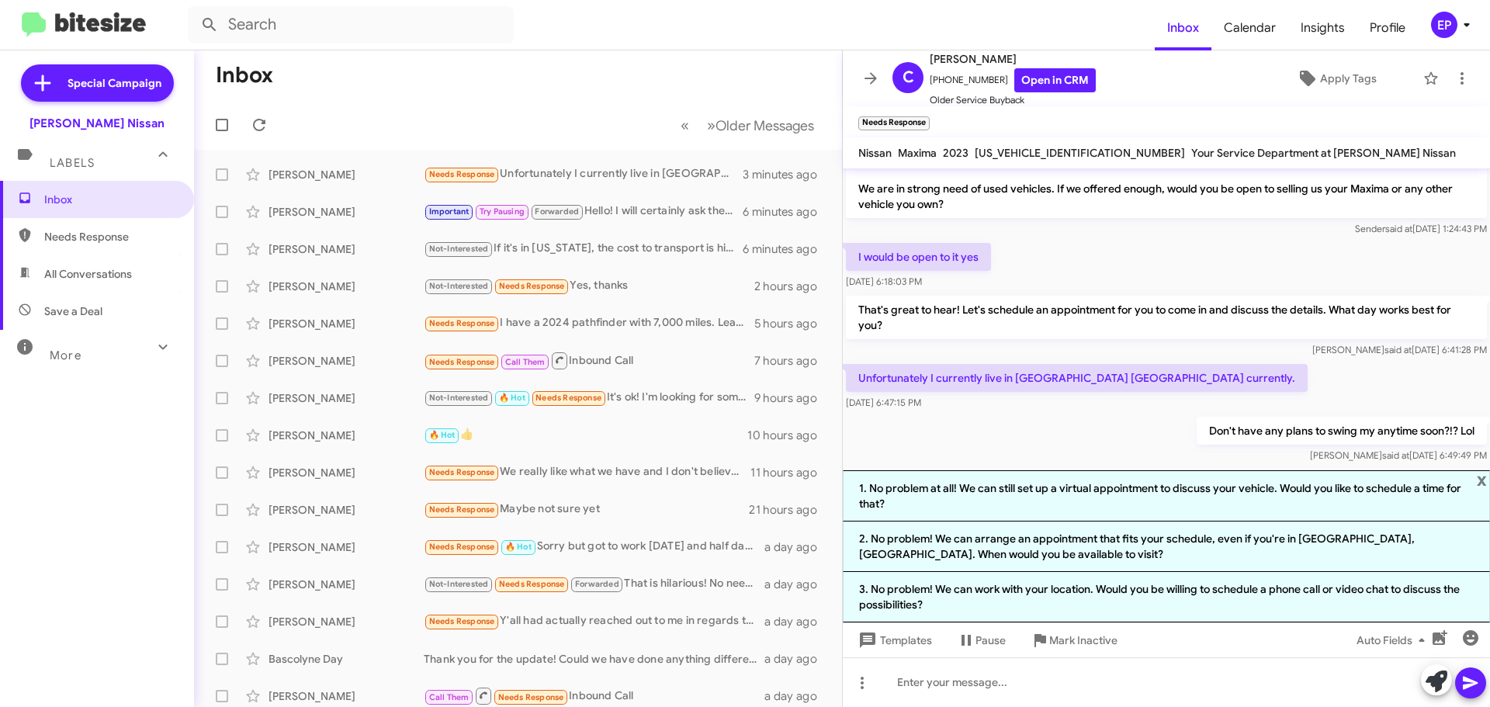
click at [1027, 414] on div "Don't have any plans to swing my anytime soon?!? [PERSON_NAME] at [DATE] 6:49:4…" at bounding box center [1166, 440] width 647 height 53
click at [878, 75] on icon at bounding box center [870, 78] width 19 height 19
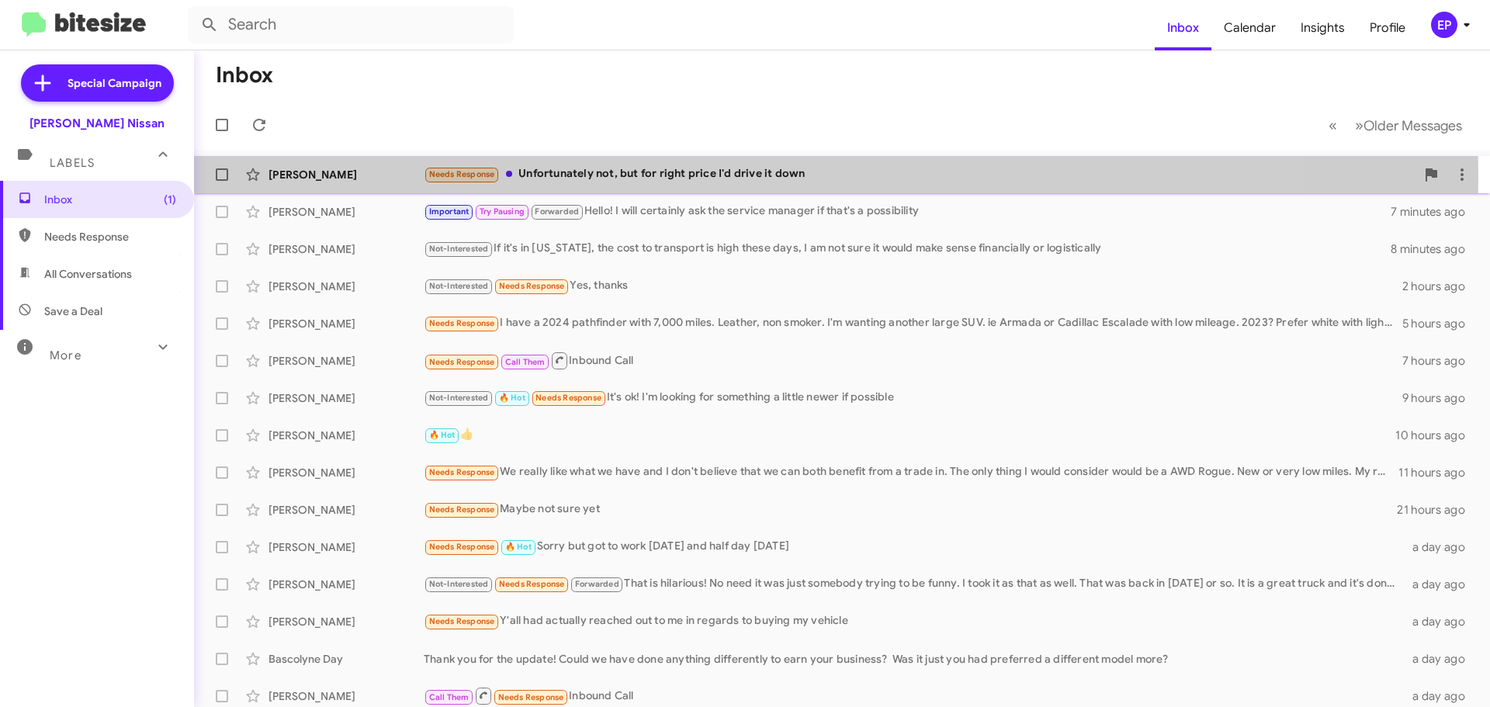
click at [603, 176] on div "Needs Response Unfortunately not, but for right price I'd drive it down" at bounding box center [920, 174] width 992 height 18
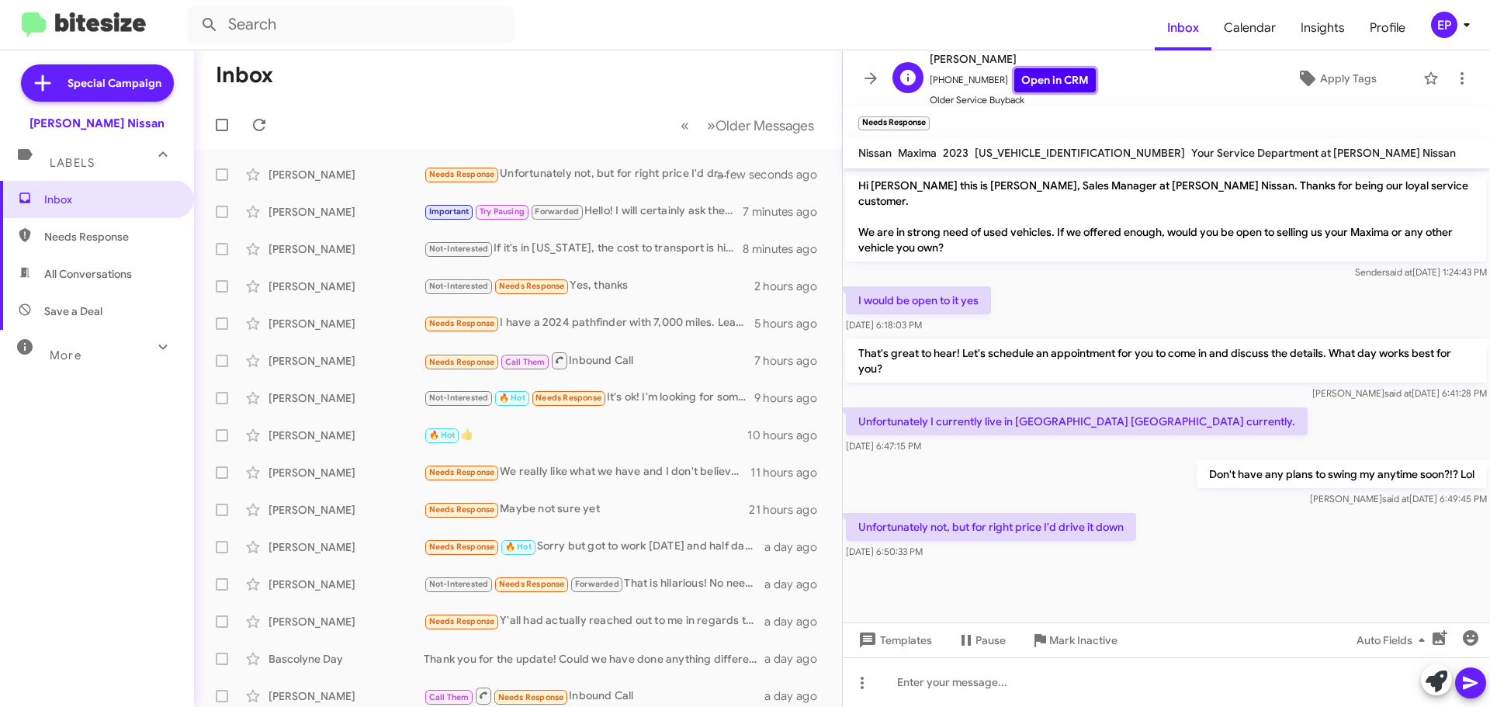
click at [1070, 86] on link "Open in CRM" at bounding box center [1054, 80] width 81 height 24
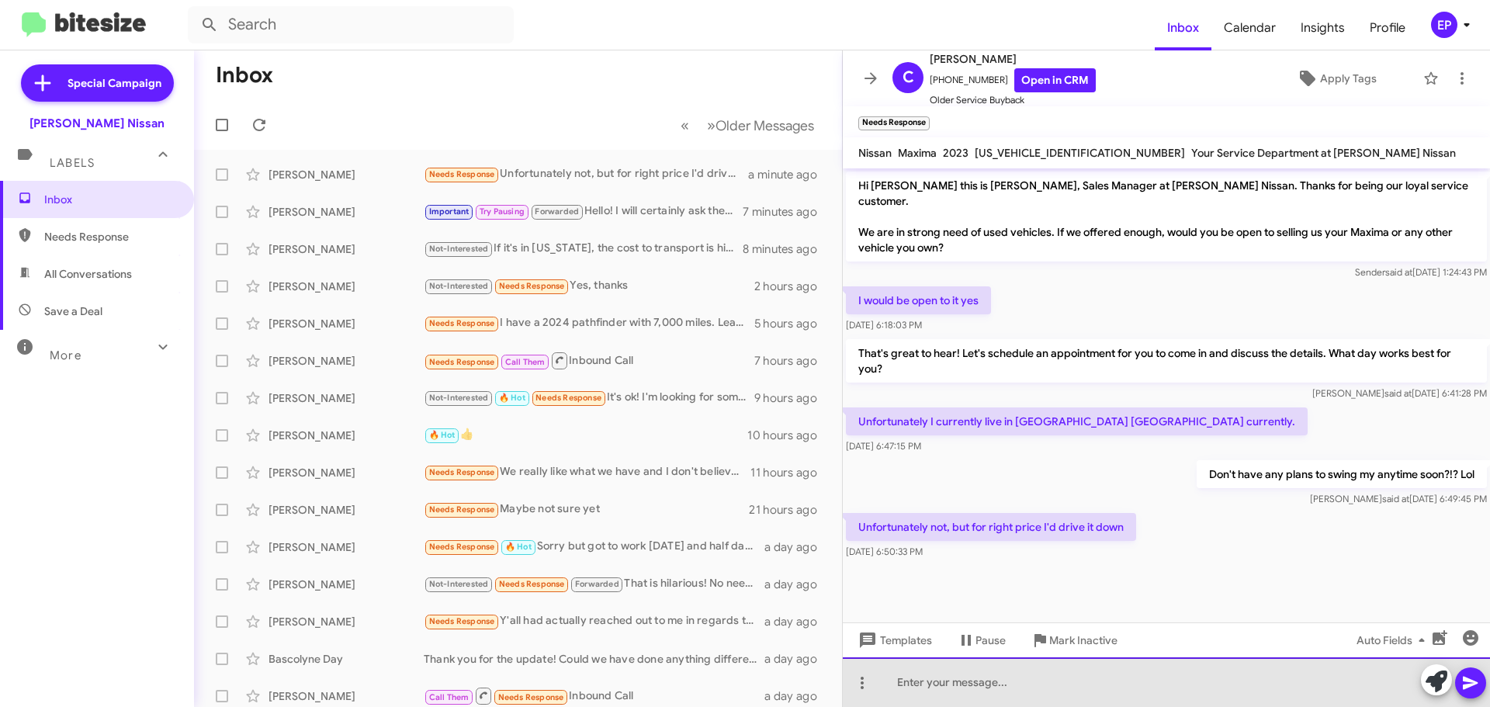
click at [1034, 684] on div at bounding box center [1166, 682] width 647 height 50
drag, startPoint x: 1285, startPoint y: 679, endPoint x: 866, endPoint y: 683, distance: 419.0
click at [870, 684] on body "Inbox Calendar Insights Profile EP Special Campaign [PERSON_NAME] Nissan Labels…" at bounding box center [745, 353] width 1490 height 707
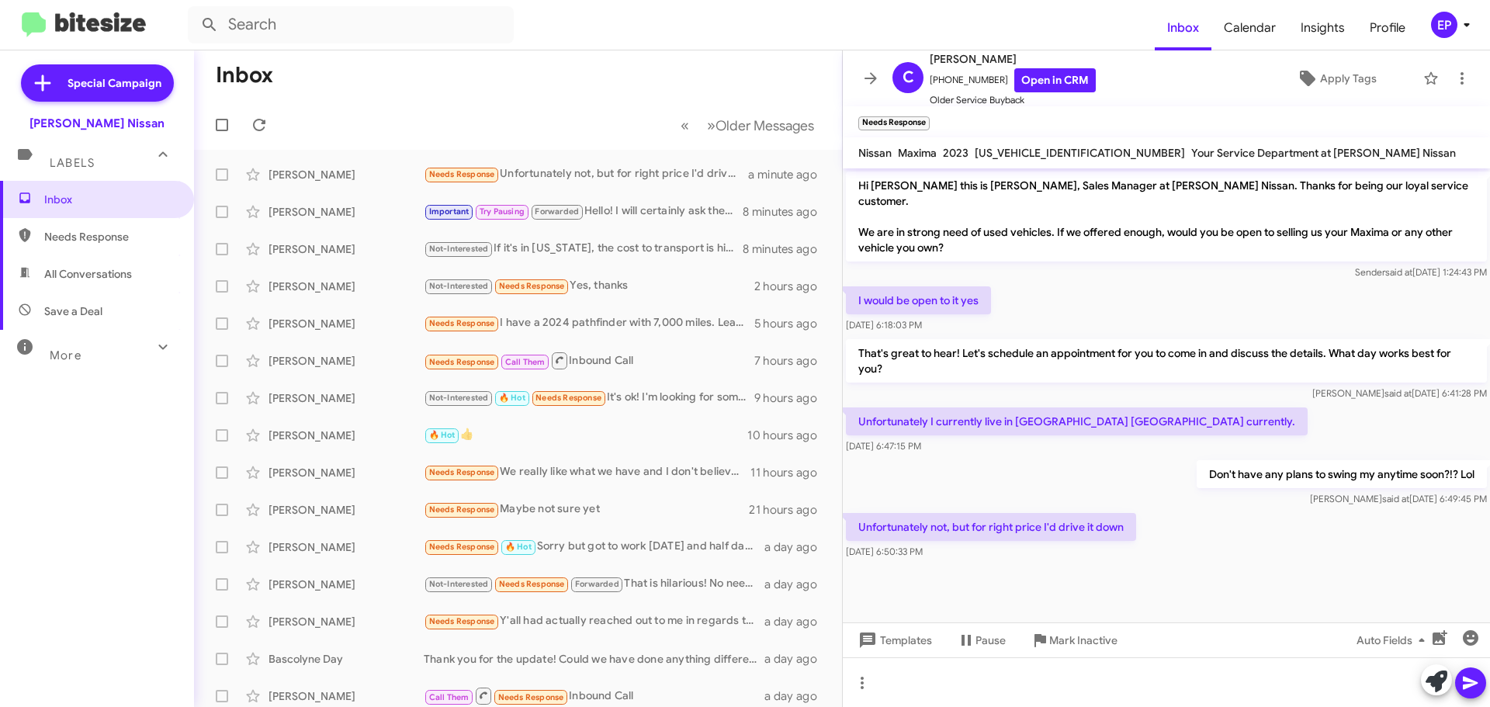
click at [1172, 481] on div "Don't have any plans to swing my anytime soon?!? [PERSON_NAME] at [DATE] 6:49:4…" at bounding box center [1166, 483] width 647 height 53
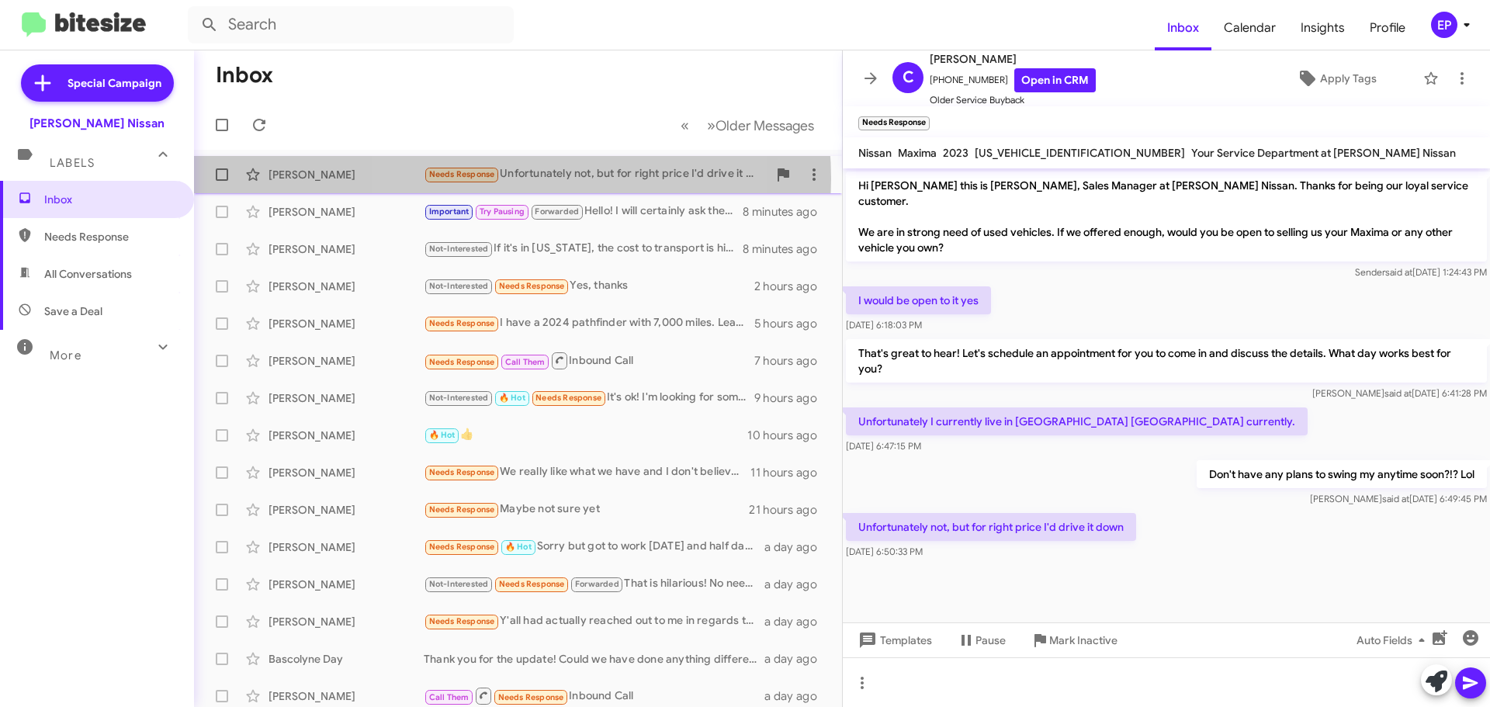
click at [503, 178] on div "Needs Response Unfortunately not, but for right price I'd drive it down" at bounding box center [596, 174] width 344 height 18
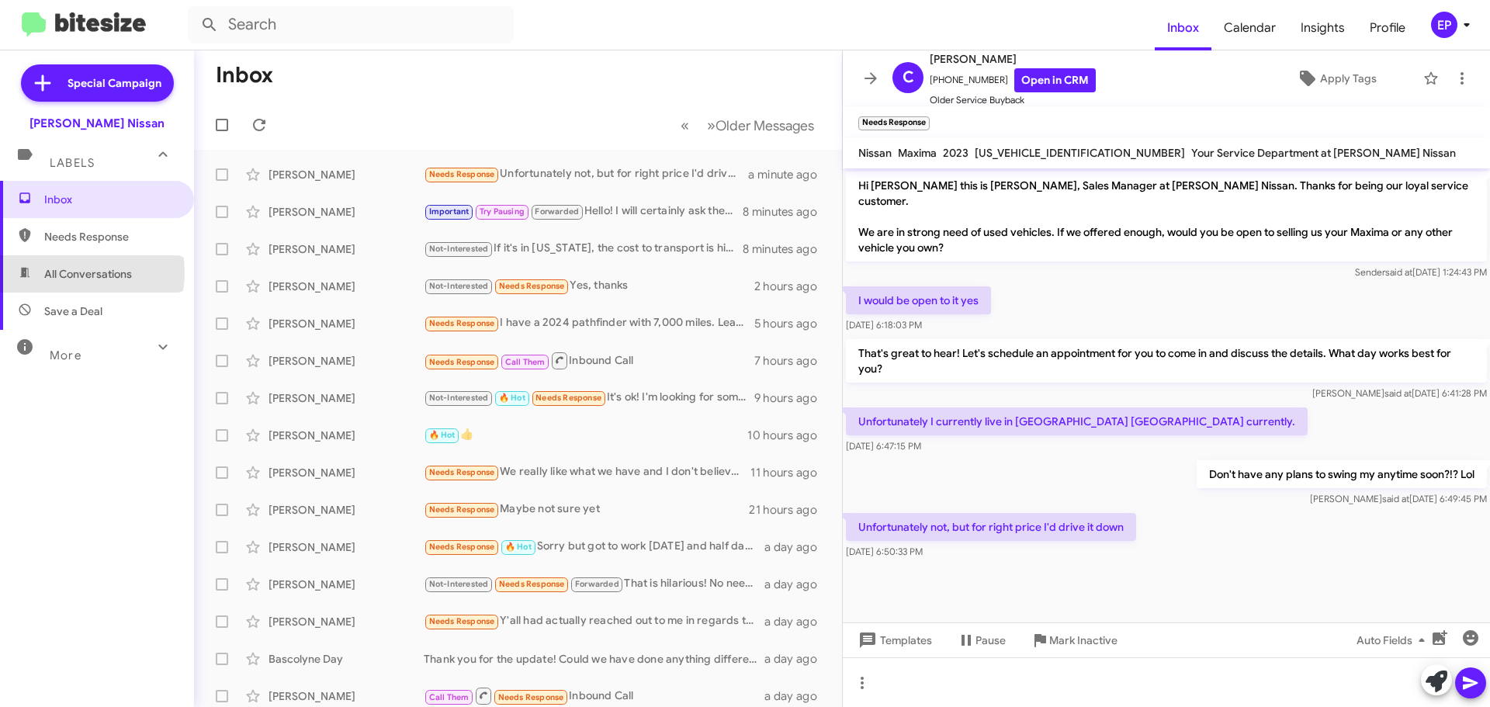
click at [80, 272] on span "All Conversations" at bounding box center [88, 274] width 88 height 16
type input "in:all-conversations"
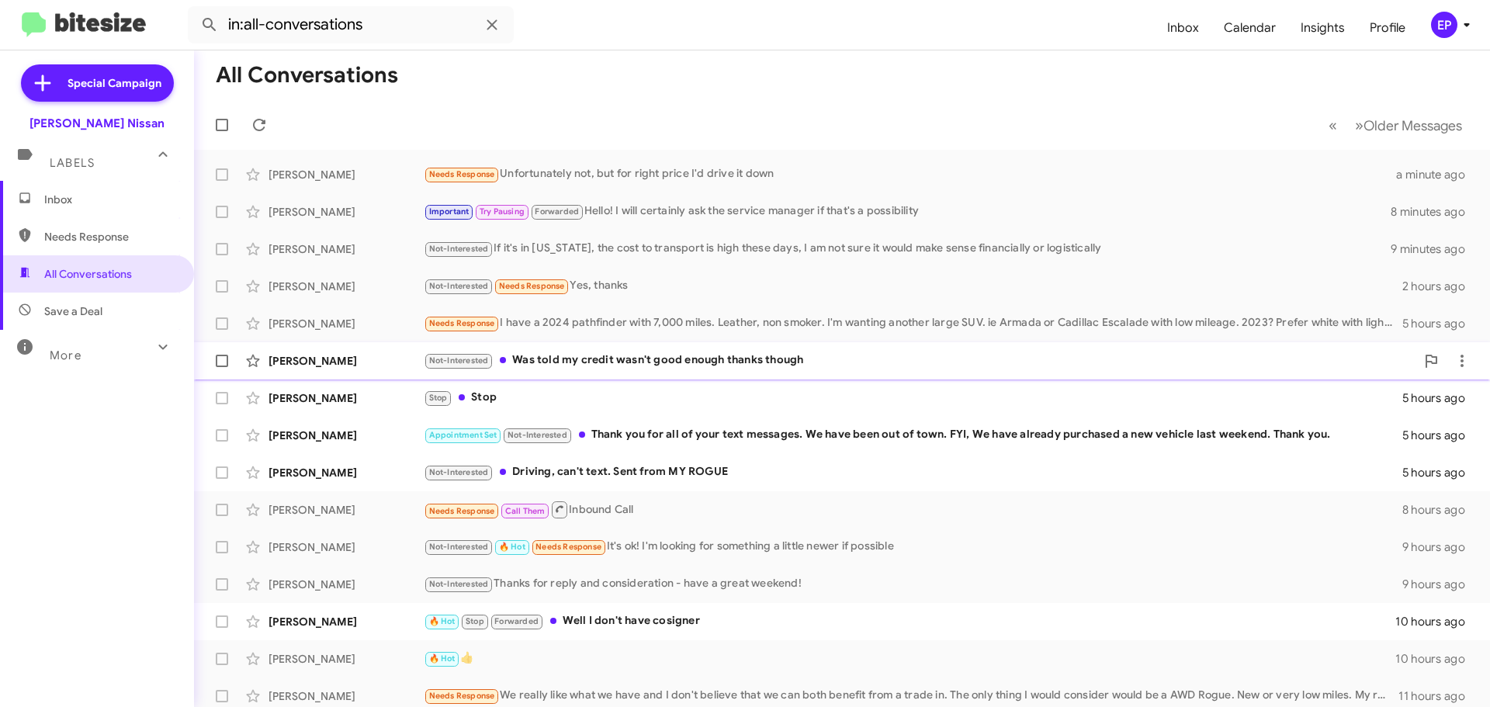
click at [551, 363] on div "Not-Interested Was told my credit wasn't good enough thanks though" at bounding box center [920, 360] width 992 height 18
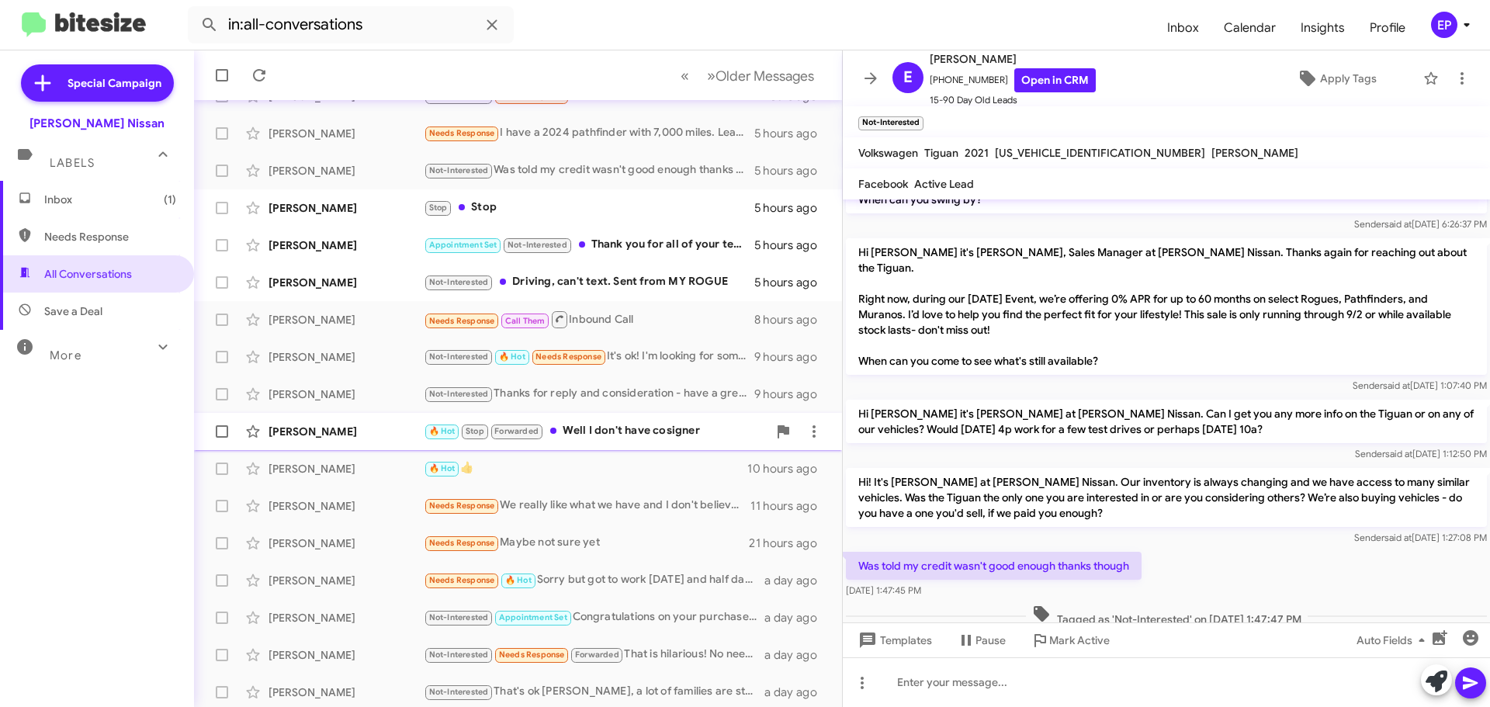
scroll to position [194, 0]
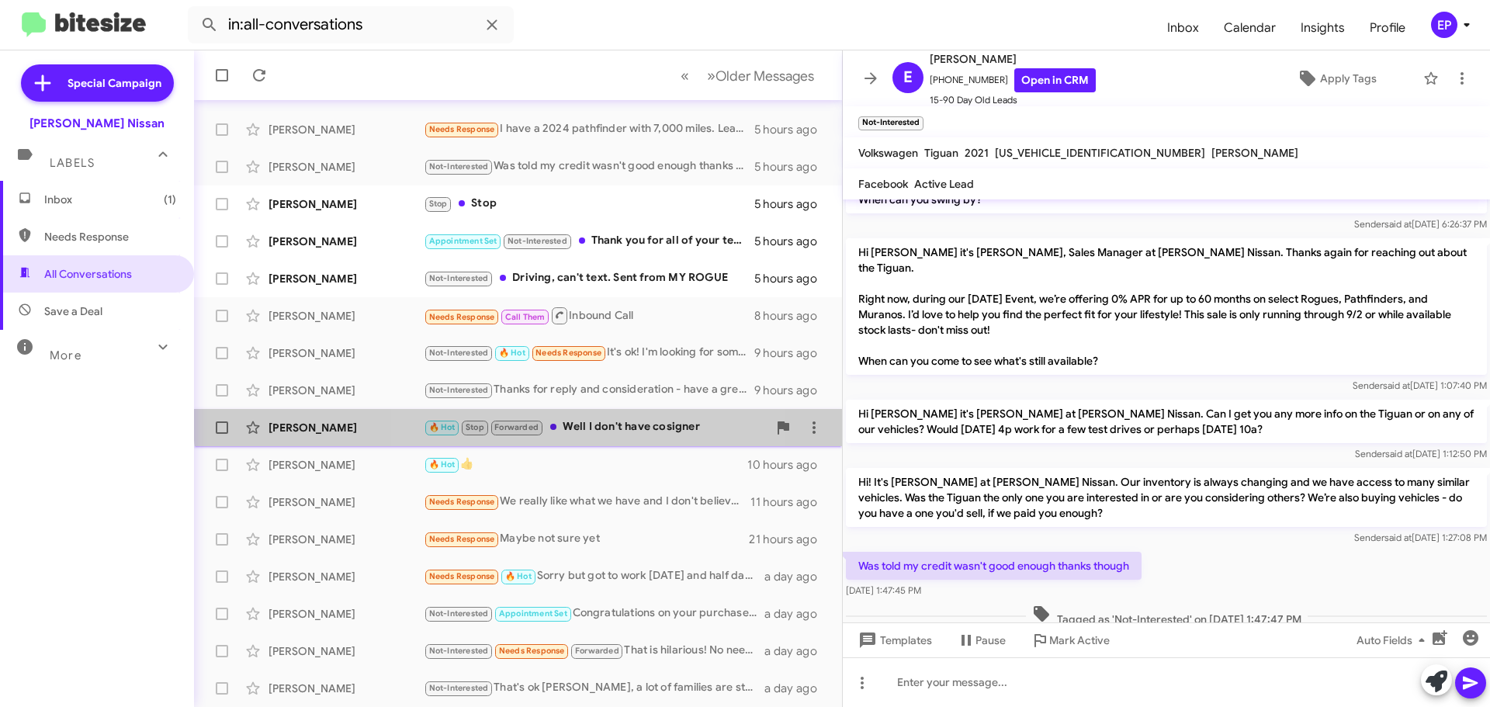
click at [596, 417] on div "[PERSON_NAME] 🔥 Hot Stop Forwarded Well I don't have cosigner 10 hours ago" at bounding box center [517, 427] width 623 height 31
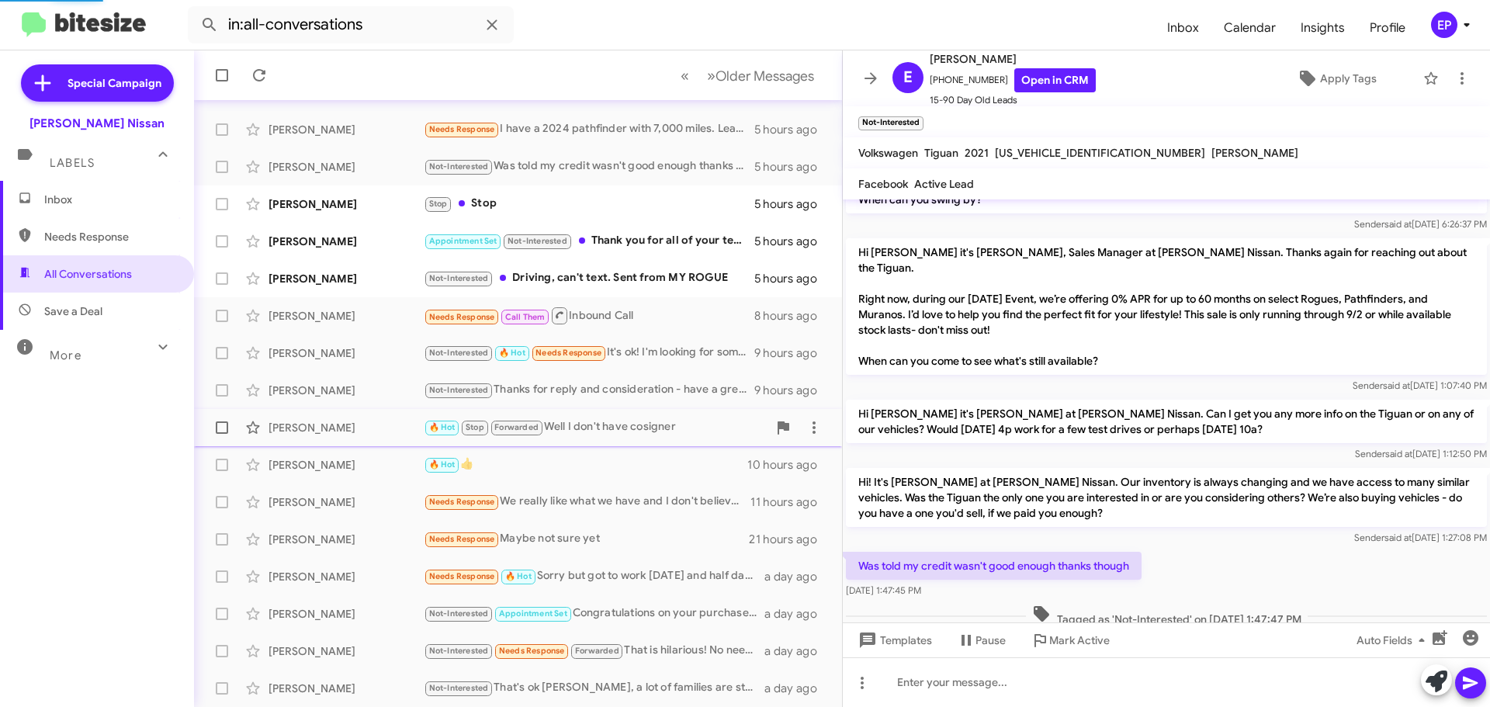
scroll to position [947, 0]
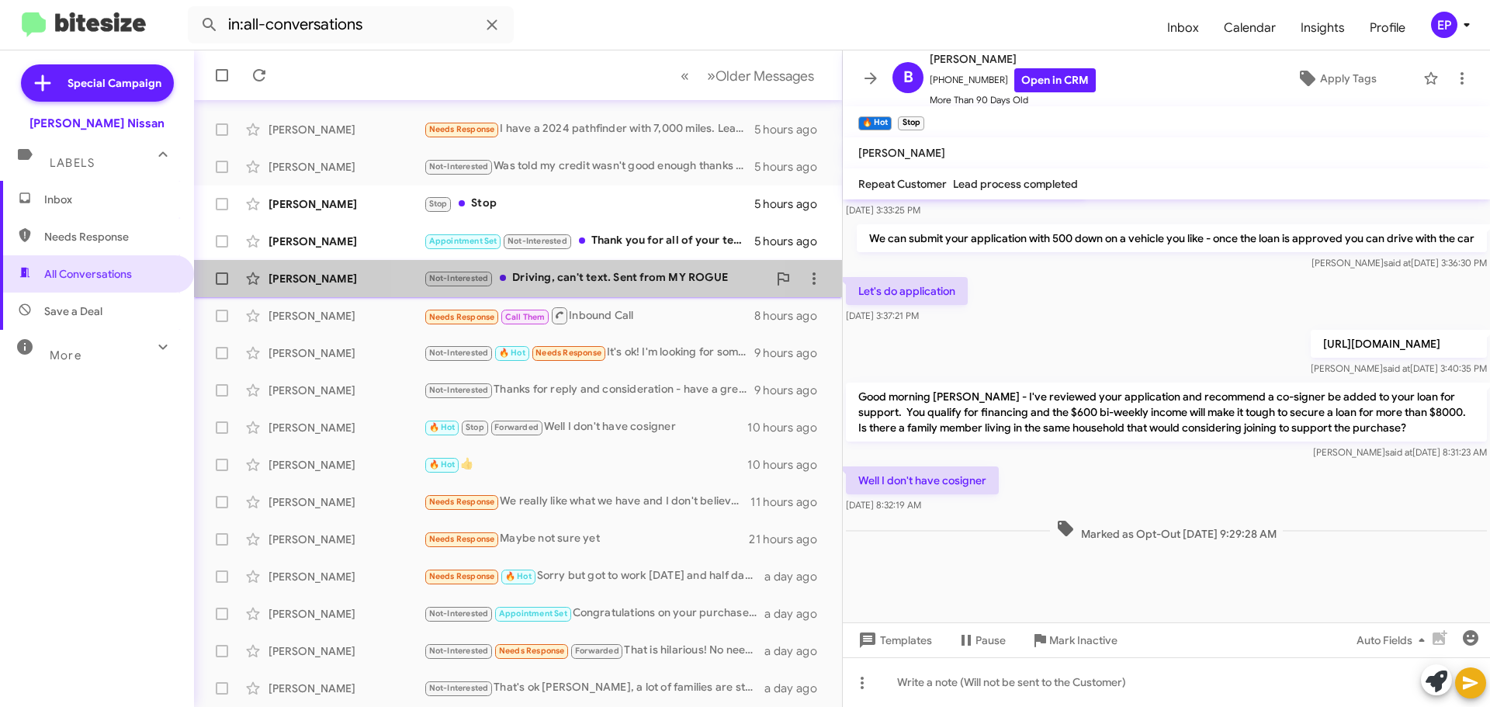
click at [550, 282] on div "Not-Interested Driving, can't text. Sent from MY ROGUE" at bounding box center [596, 278] width 344 height 18
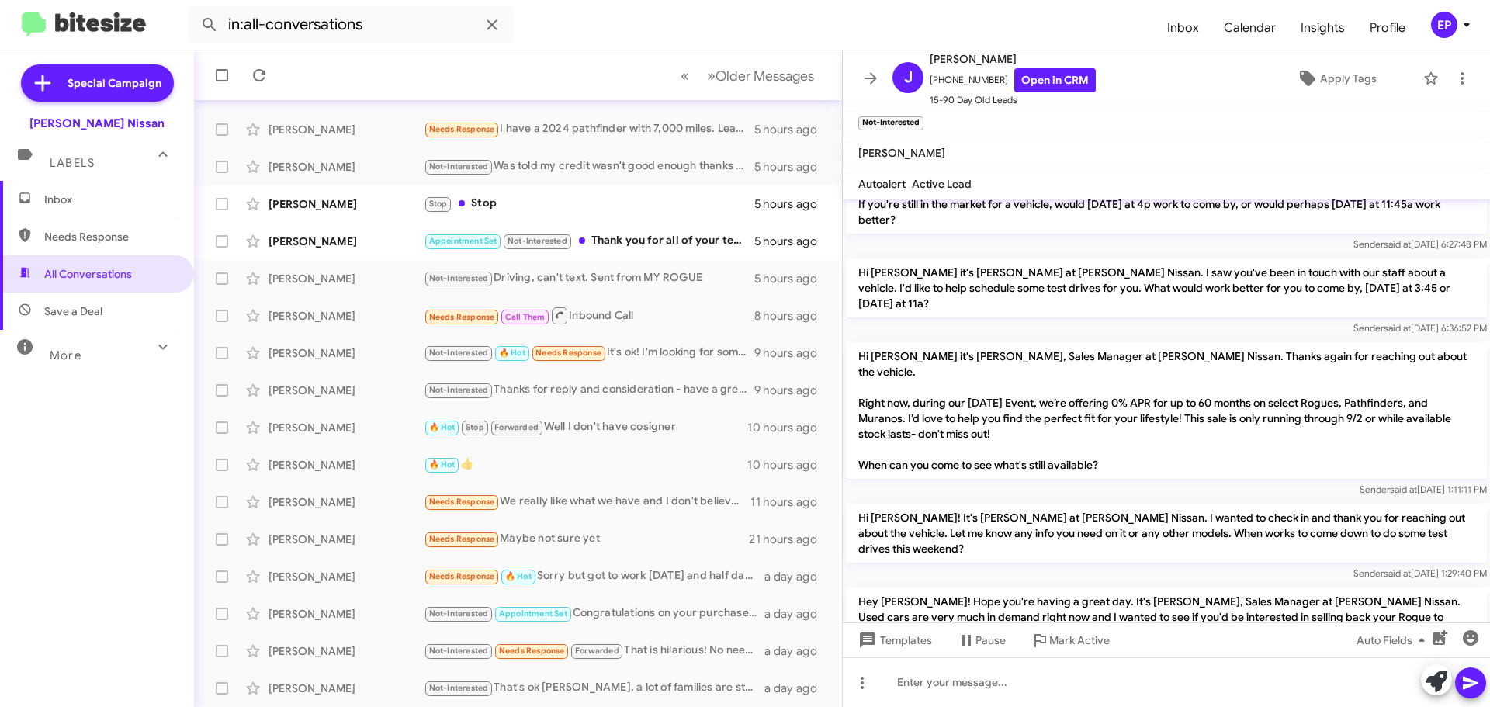
scroll to position [1322, 0]
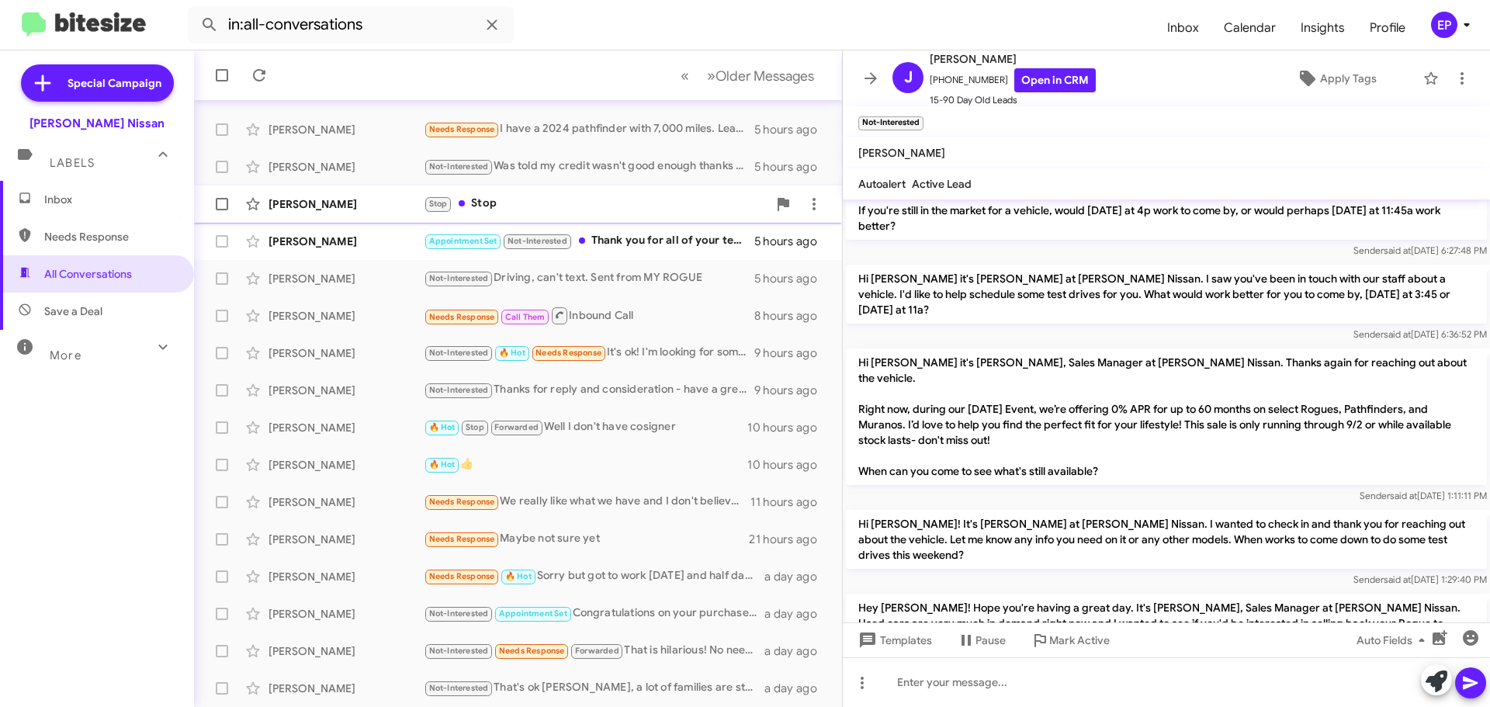
click at [564, 210] on div "Stop Stop" at bounding box center [596, 204] width 344 height 18
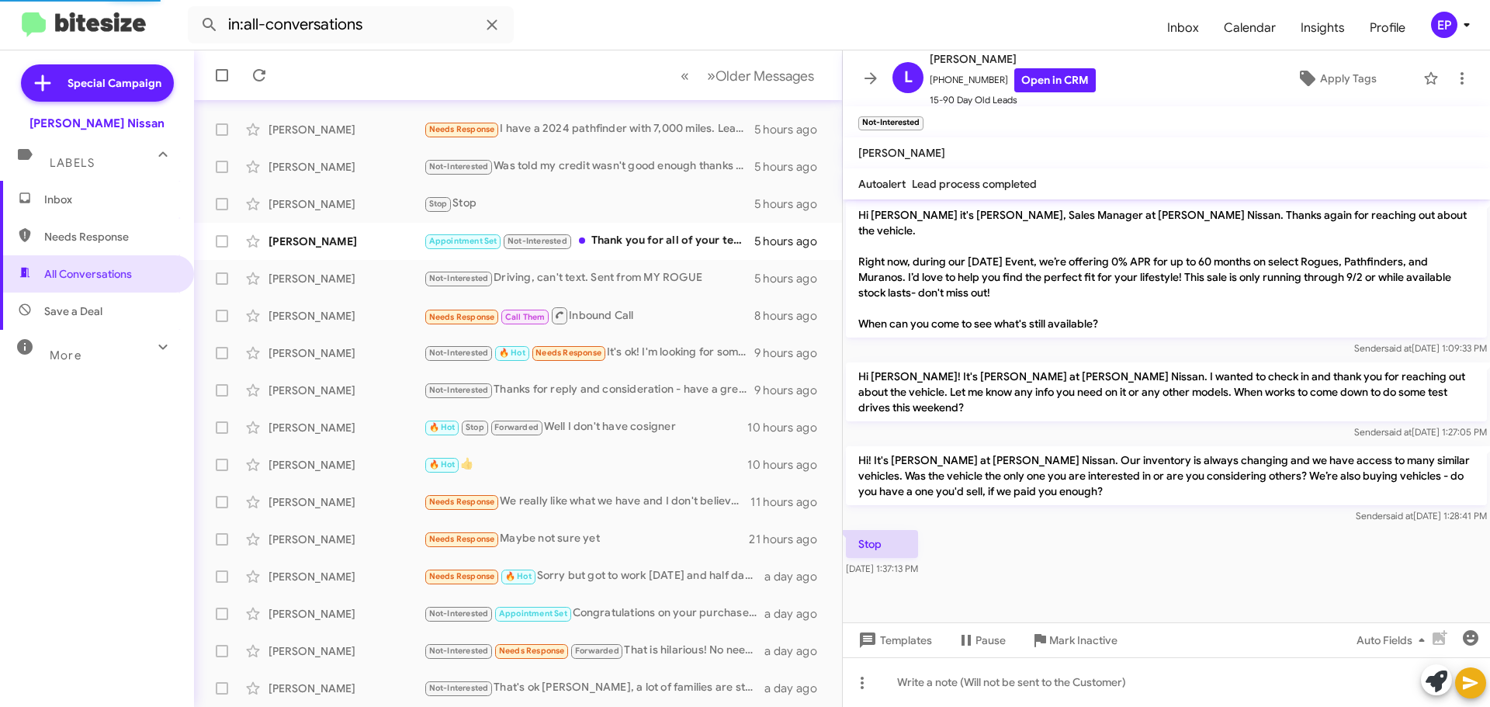
scroll to position [666, 0]
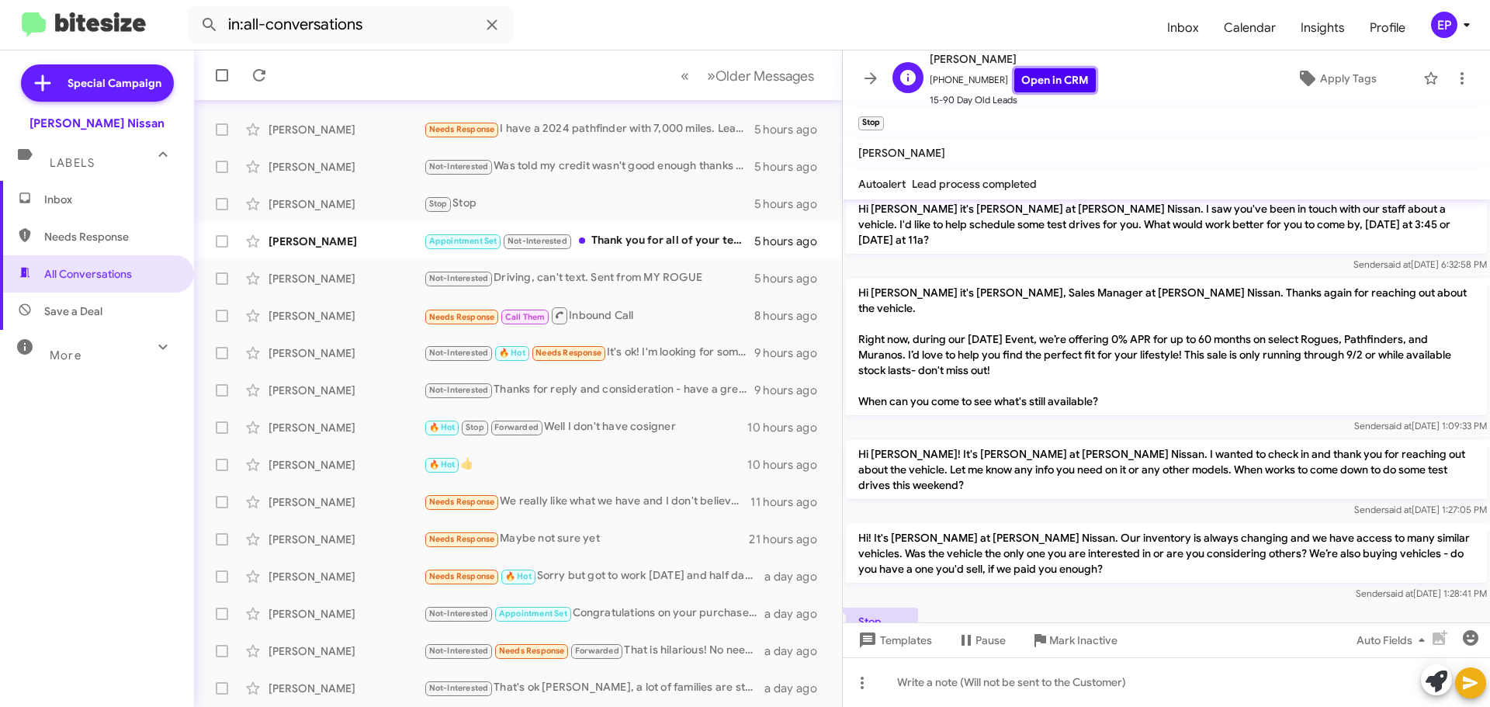
click at [1049, 76] on link "Open in CRM" at bounding box center [1054, 80] width 81 height 24
click at [636, 238] on div "Appointment Set Not-Interested Thank you for all of your text messages. We have…" at bounding box center [596, 241] width 344 height 18
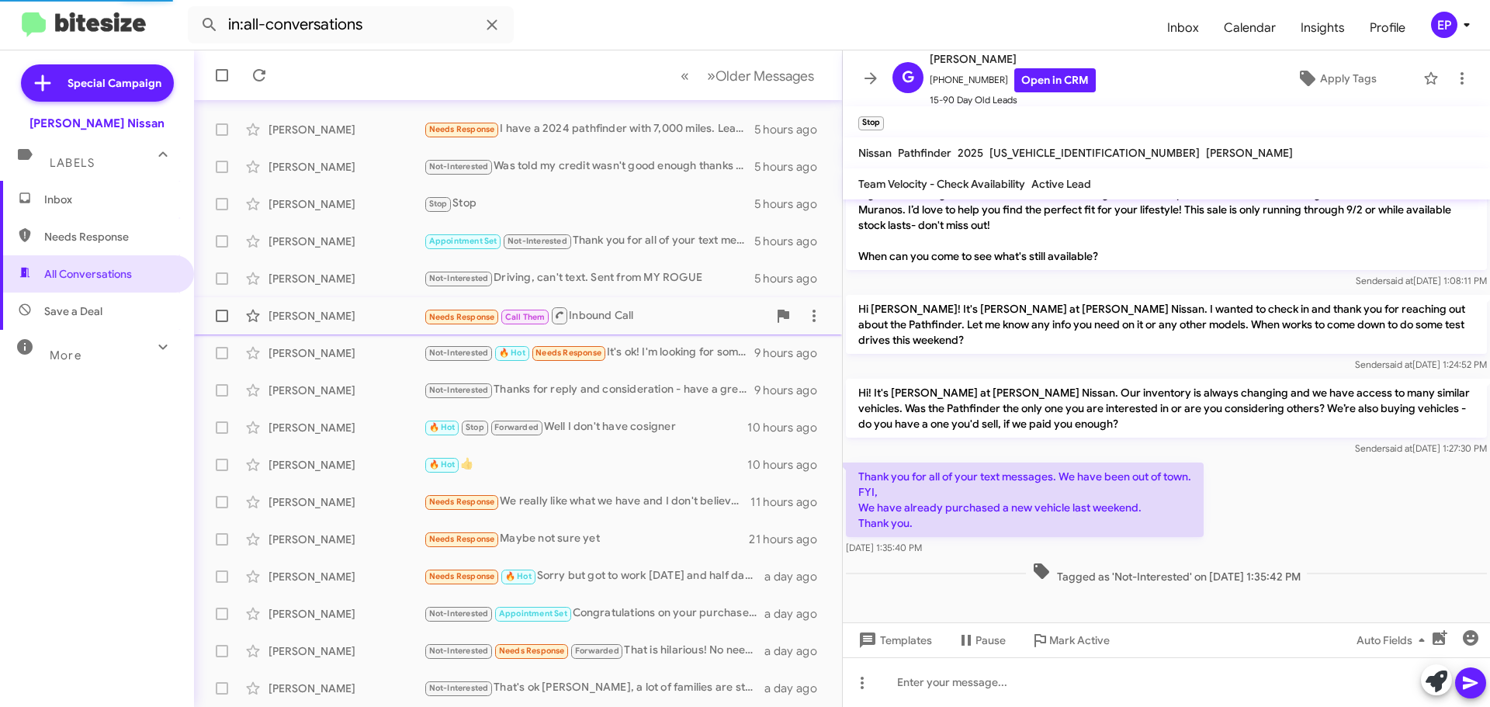
scroll to position [380, 0]
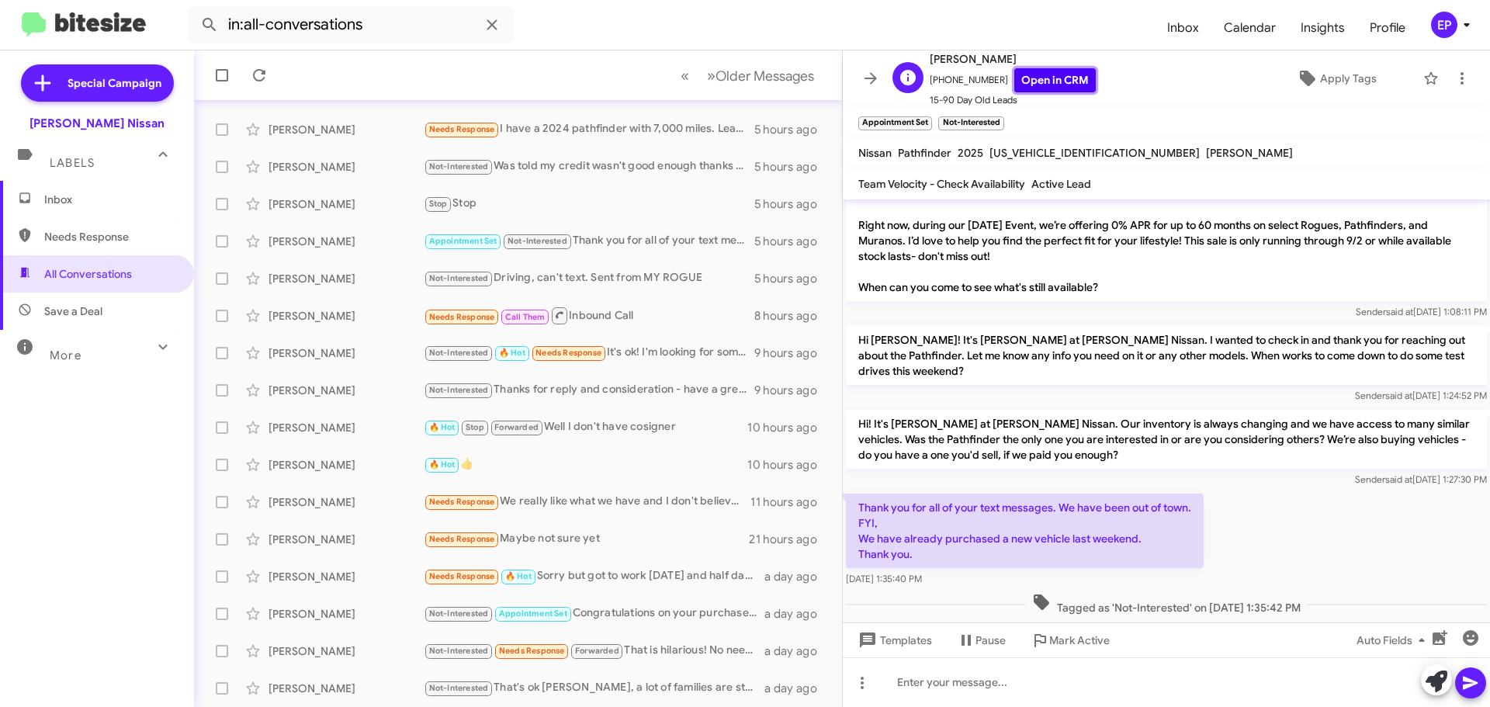
click at [1051, 82] on link "Open in CRM" at bounding box center [1054, 80] width 81 height 24
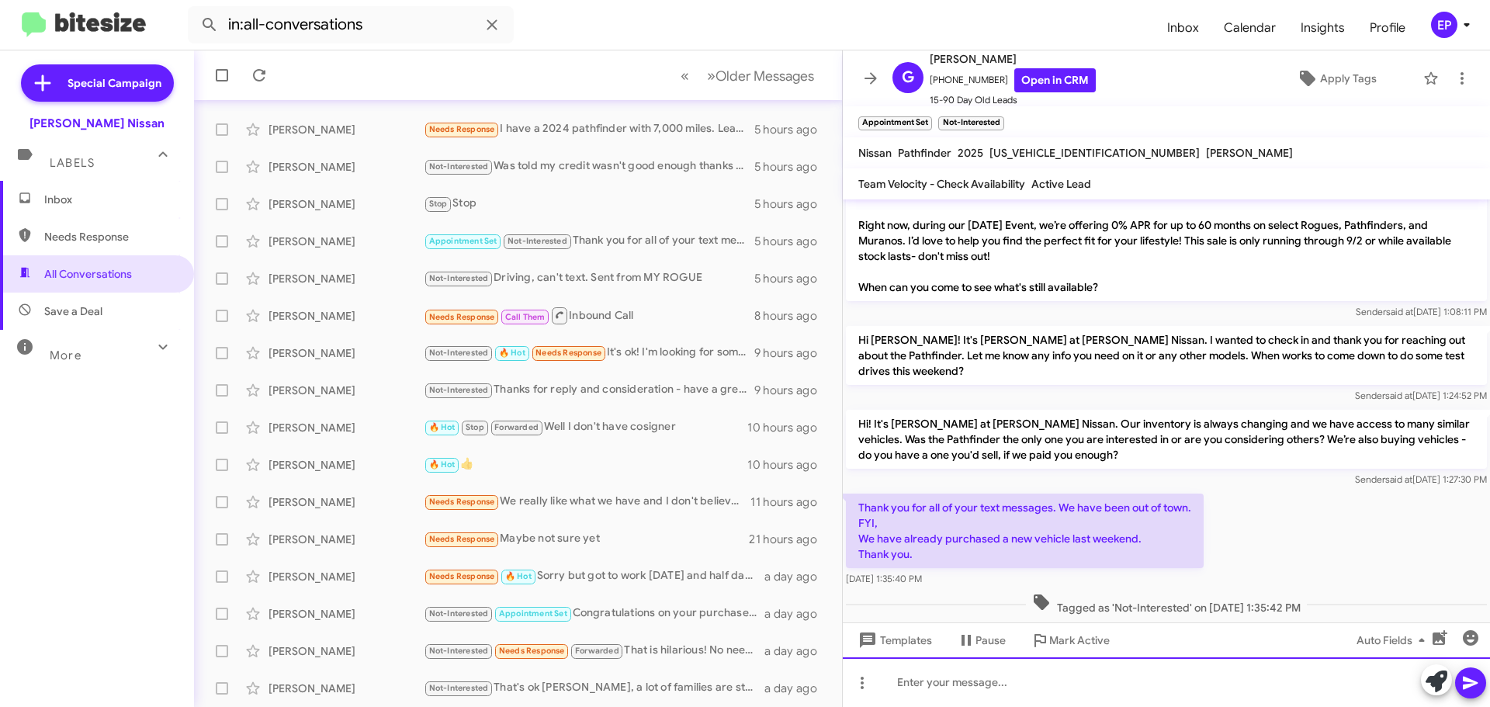
click at [1041, 681] on div at bounding box center [1166, 682] width 647 height 50
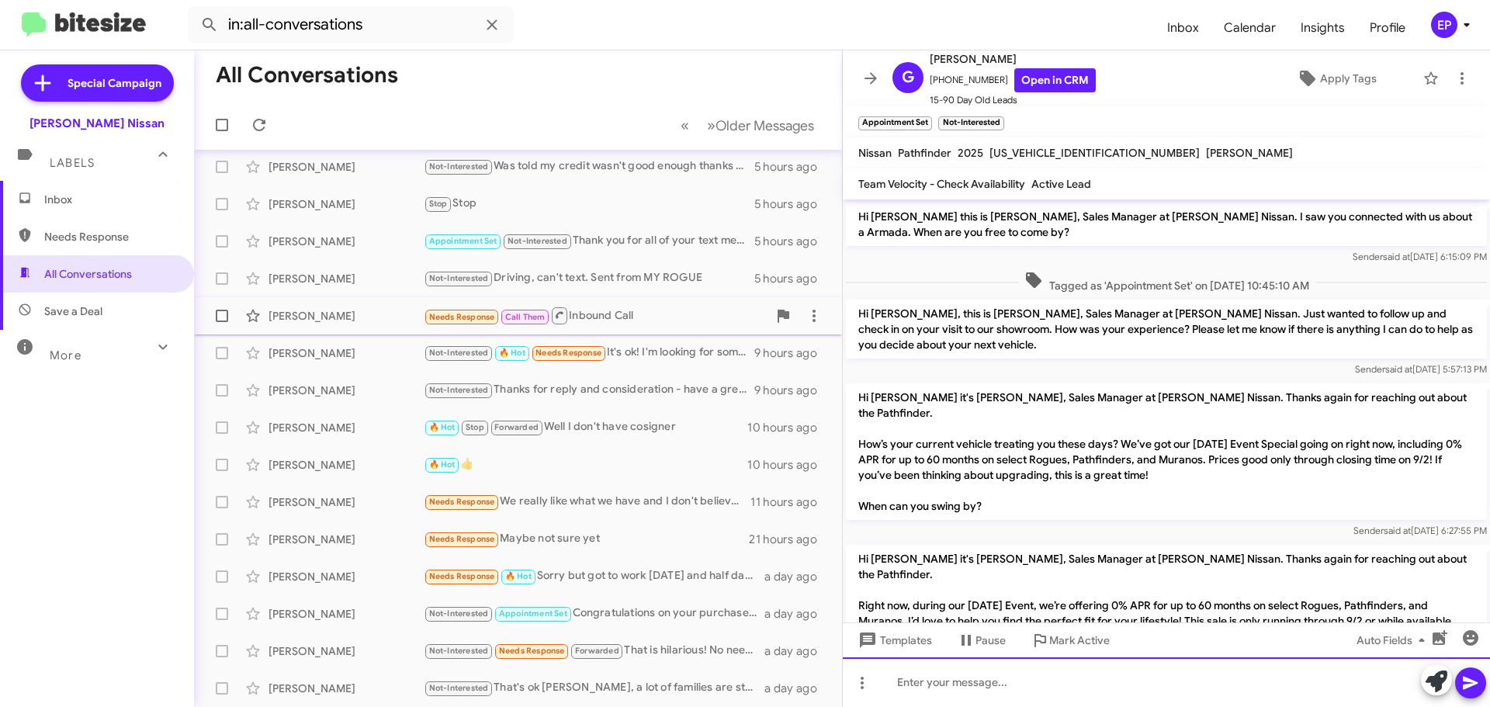
scroll to position [0, 0]
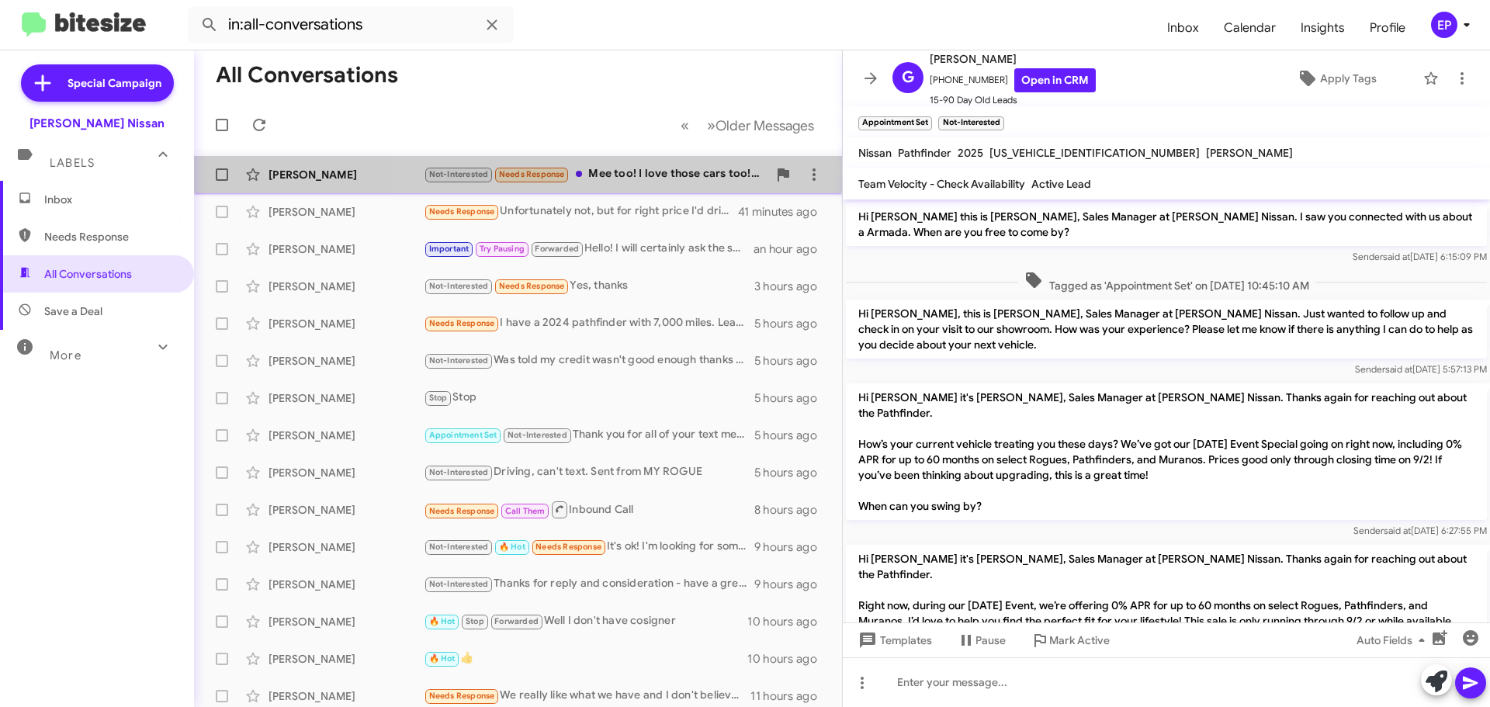
click at [626, 174] on div "Not-Interested Needs Response Mee too! I love those cars too! I hope it makes a…" at bounding box center [596, 174] width 344 height 18
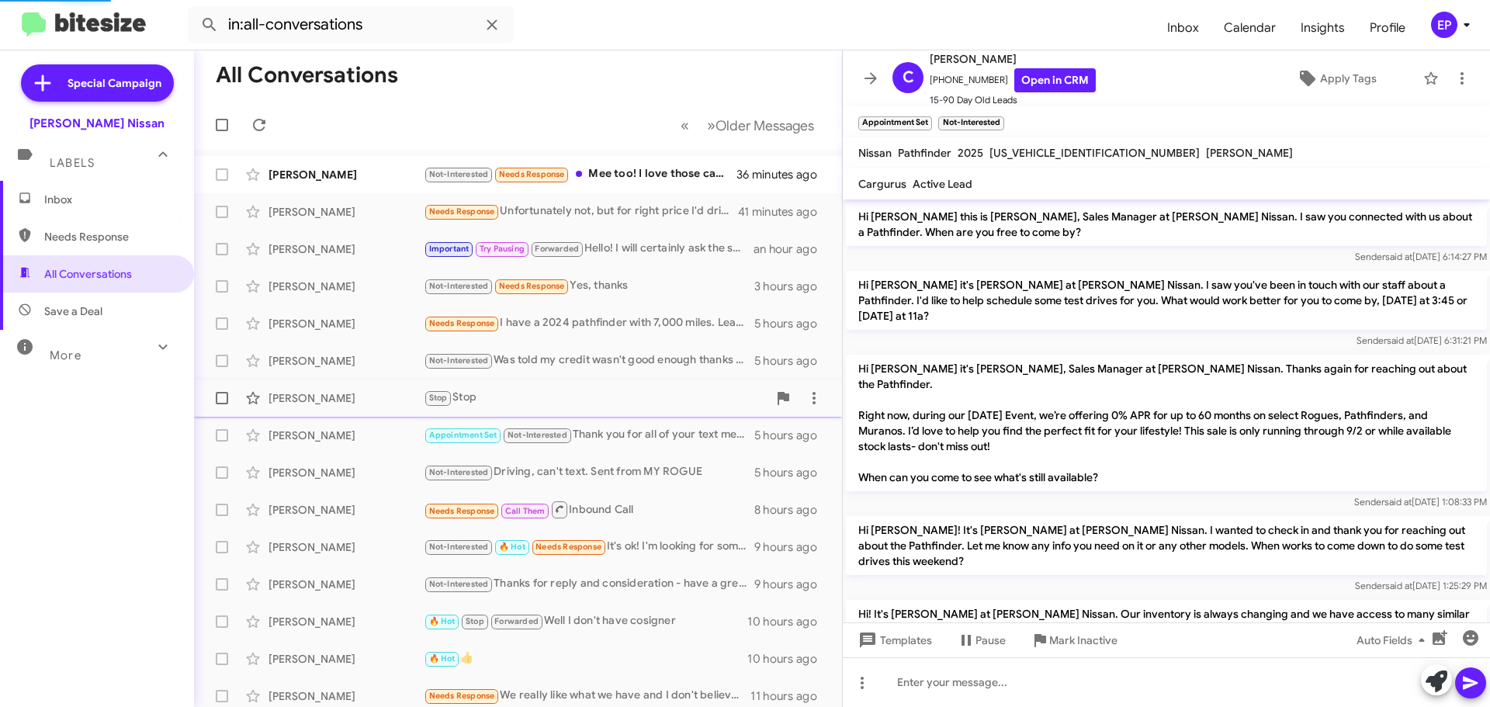
scroll to position [450, 0]
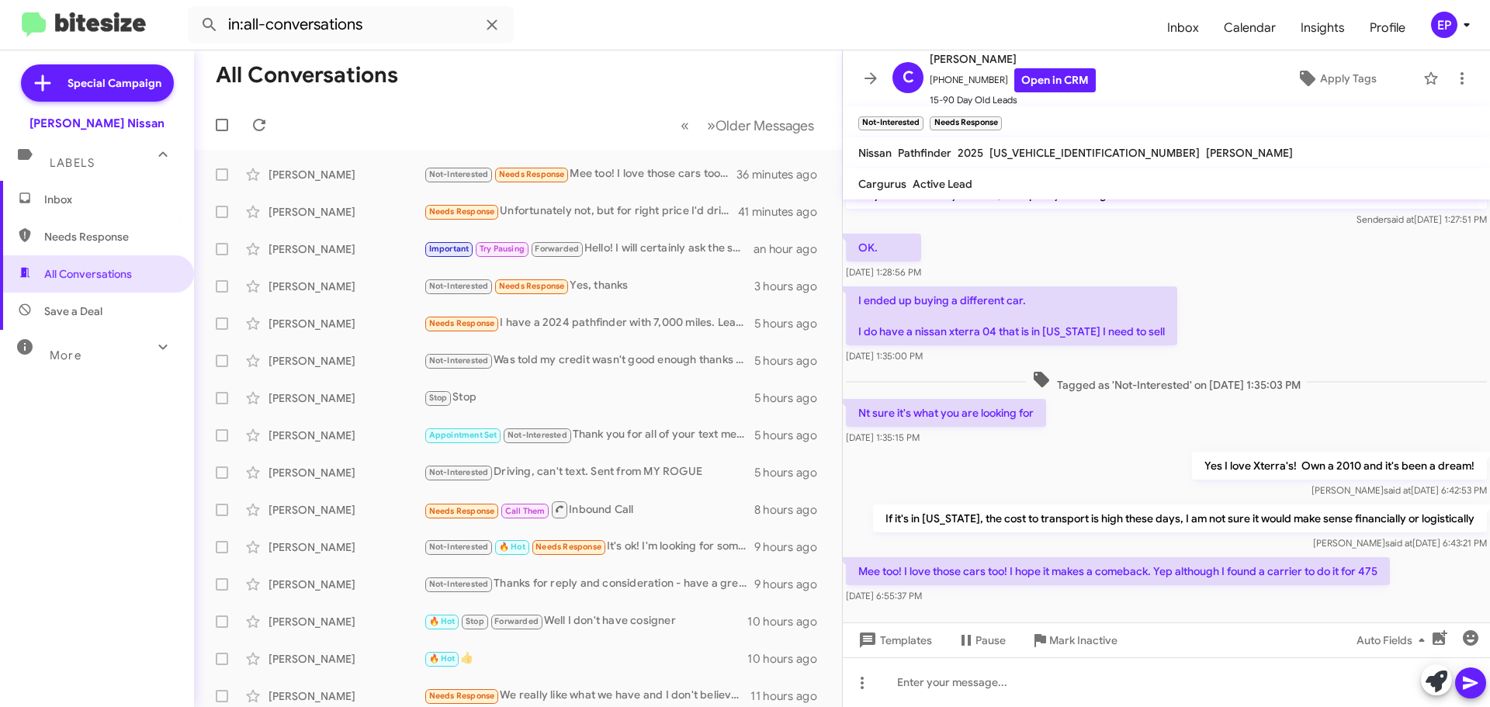
click at [1058, 448] on div "Yes I love Xterra's! Own a 2010 and it's been a dream! [PERSON_NAME] at [DATE] …" at bounding box center [1166, 474] width 647 height 53
click at [1089, 448] on div "Yes I love Xterra's! Own a 2010 and it's been a dream! [PERSON_NAME] at [DATE] …" at bounding box center [1166, 474] width 647 height 53
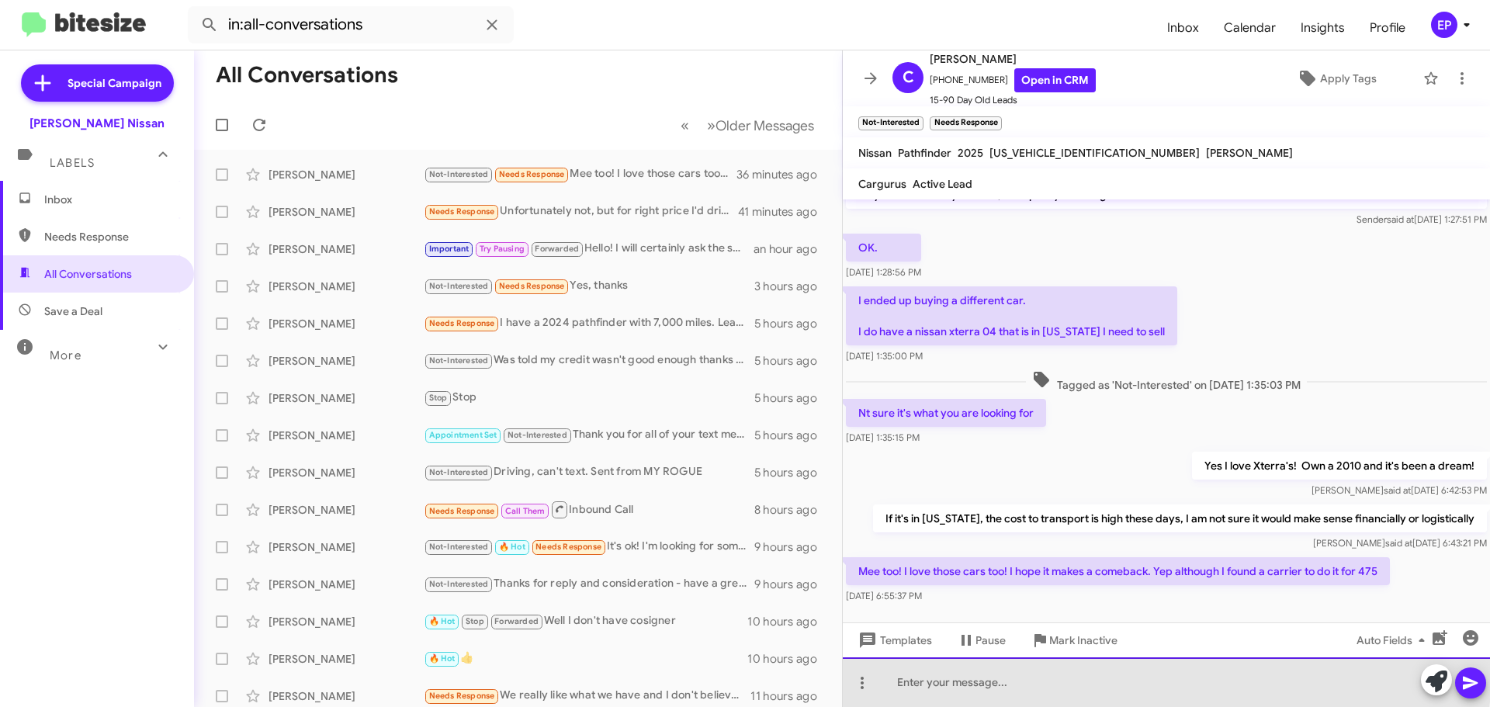
click at [1032, 676] on div at bounding box center [1166, 682] width 647 height 50
